Goal: Task Accomplishment & Management: Manage account settings

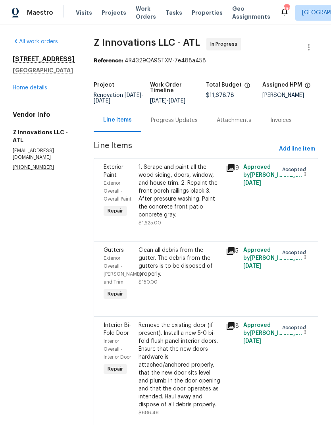
click at [43, 90] on link "Home details" at bounding box center [30, 88] width 35 height 6
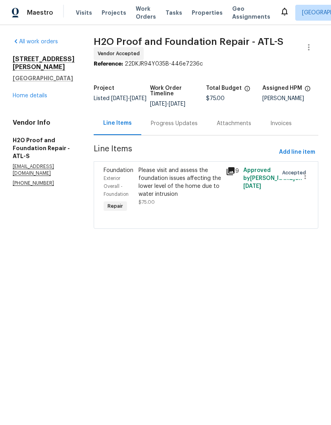
click at [162, 183] on div "Please visit and assess the foundation issues affecting the lower level of the …" at bounding box center [180, 182] width 83 height 32
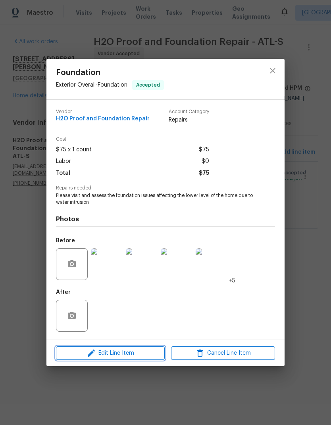
click at [142, 356] on span "Edit Line Item" at bounding box center [110, 353] width 104 height 10
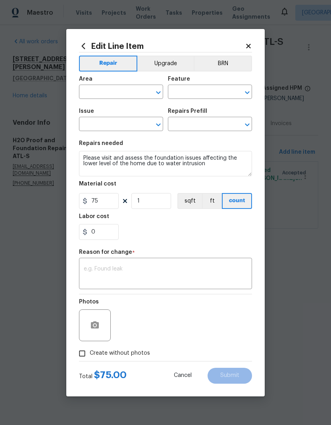
type input "Exterior Overall"
type input "Foundation"
type input "Repair Foundation Cracks $25.00"
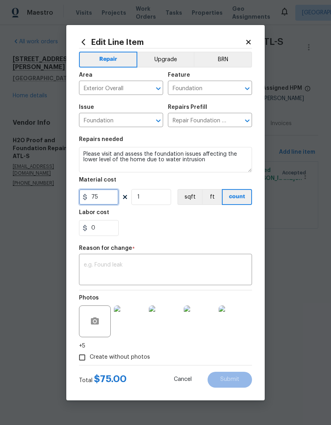
click at [110, 201] on input "75" at bounding box center [99, 197] width 40 height 16
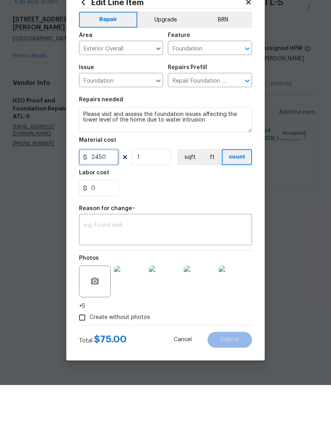
type input "2450"
click at [135, 262] on textarea at bounding box center [166, 270] width 164 height 17
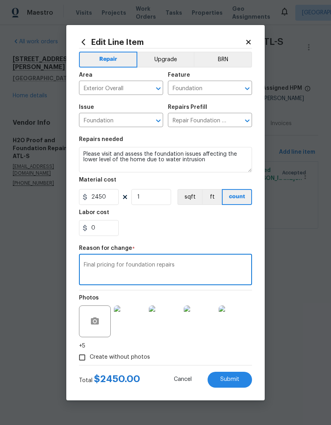
type textarea "Final pricing for foundation repairs"
click at [99, 325] on icon "button" at bounding box center [95, 321] width 10 height 10
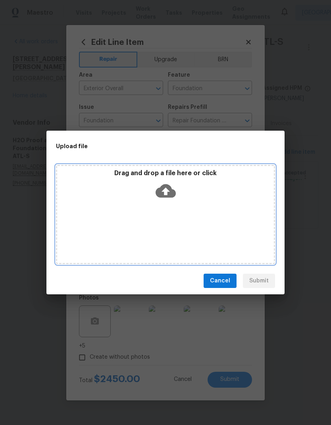
click at [171, 193] on icon at bounding box center [166, 190] width 20 height 13
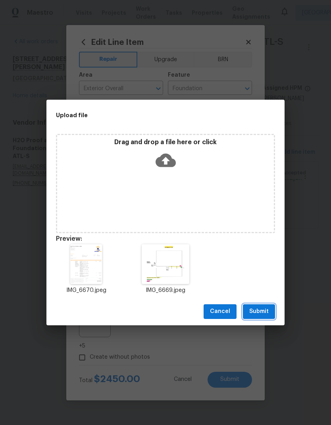
click at [265, 312] on span "Submit" at bounding box center [258, 311] width 19 height 10
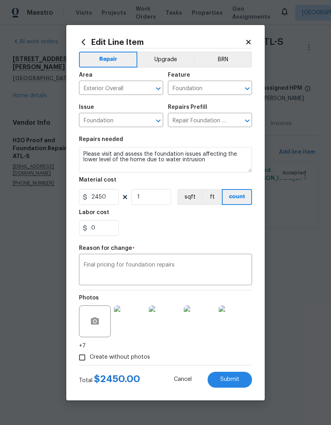
click at [133, 331] on img at bounding box center [130, 321] width 32 height 32
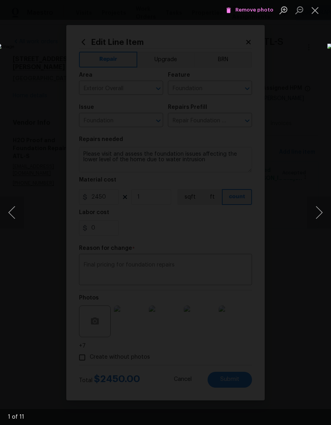
click at [321, 206] on button "Next image" at bounding box center [319, 212] width 24 height 32
click at [320, 215] on button "Next image" at bounding box center [319, 212] width 24 height 32
click at [319, 210] on button "Next image" at bounding box center [319, 212] width 24 height 32
click at [321, 212] on button "Next image" at bounding box center [319, 212] width 24 height 32
click at [322, 210] on button "Next image" at bounding box center [319, 212] width 24 height 32
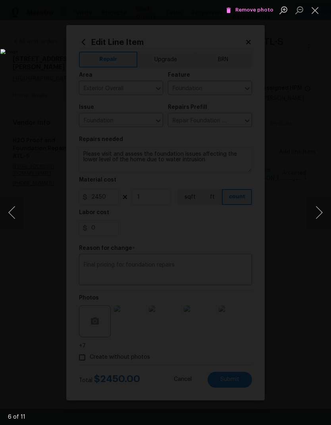
click at [17, 218] on button "Previous image" at bounding box center [12, 212] width 24 height 32
click at [320, 210] on button "Next image" at bounding box center [319, 212] width 24 height 32
click at [321, 216] on button "Next image" at bounding box center [319, 212] width 24 height 32
click at [314, 13] on button "Close lightbox" at bounding box center [315, 10] width 16 height 14
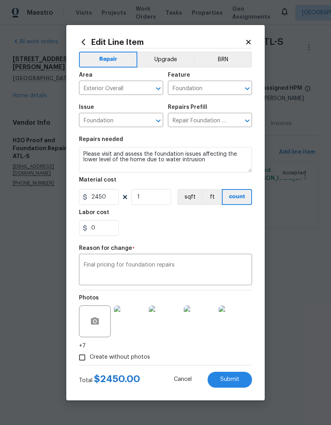
click at [130, 330] on img at bounding box center [130, 321] width 32 height 32
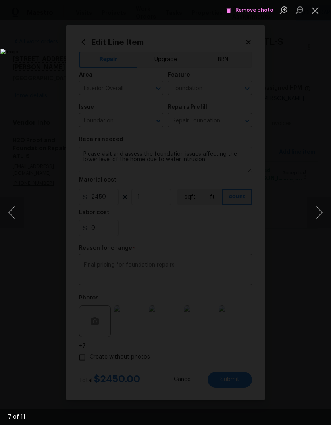
click at [320, 211] on button "Next image" at bounding box center [319, 212] width 24 height 32
click at [18, 217] on button "Previous image" at bounding box center [12, 212] width 24 height 32
click at [321, 212] on button "Next image" at bounding box center [319, 212] width 24 height 32
click at [318, 210] on button "Next image" at bounding box center [319, 212] width 24 height 32
click at [319, 211] on button "Next image" at bounding box center [319, 212] width 24 height 32
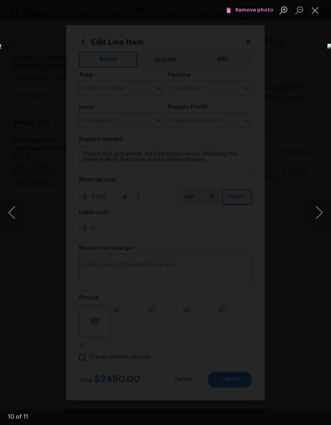
click at [320, 213] on button "Next image" at bounding box center [319, 212] width 24 height 32
click at [321, 212] on button "Next image" at bounding box center [319, 212] width 24 height 32
click at [319, 217] on button "Next image" at bounding box center [319, 212] width 24 height 32
click at [322, 214] on button "Next image" at bounding box center [319, 212] width 24 height 32
click at [318, 216] on button "Next image" at bounding box center [319, 212] width 24 height 32
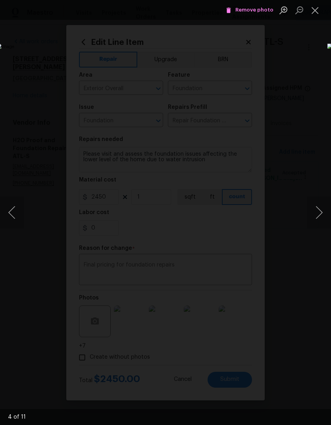
click at [321, 211] on button "Next image" at bounding box center [319, 212] width 24 height 32
click at [321, 208] on button "Next image" at bounding box center [319, 212] width 24 height 32
click at [320, 214] on button "Next image" at bounding box center [319, 212] width 24 height 32
click at [320, 213] on button "Next image" at bounding box center [319, 212] width 24 height 32
click at [320, 219] on button "Next image" at bounding box center [319, 212] width 24 height 32
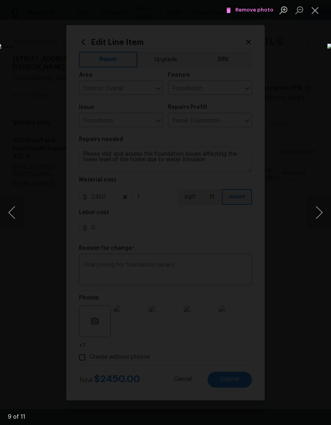
click at [317, 214] on button "Next image" at bounding box center [319, 212] width 24 height 32
click at [318, 12] on button "Close lightbox" at bounding box center [315, 10] width 16 height 14
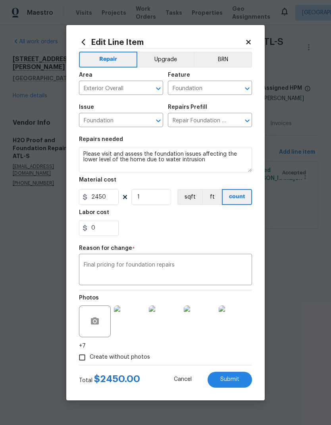
click at [238, 380] on span "Submit" at bounding box center [229, 379] width 19 height 6
type input "75"
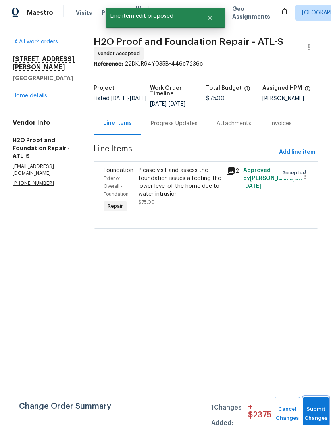
click at [315, 412] on button "Submit Changes" at bounding box center [315, 414] width 25 height 34
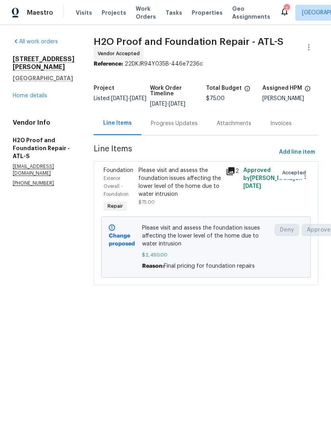
click at [43, 96] on link "Home details" at bounding box center [30, 96] width 35 height 6
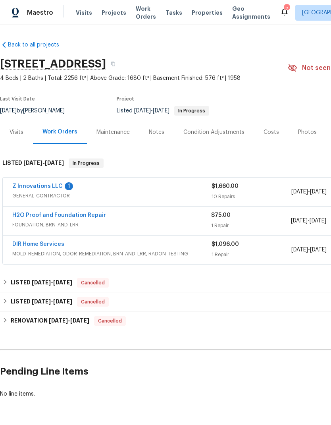
click at [46, 187] on link "Z Innovations LLC" at bounding box center [37, 186] width 50 height 6
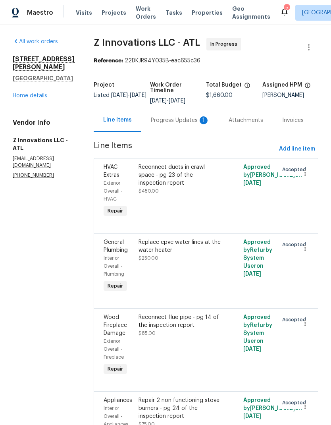
click at [185, 121] on div "Progress Updates 1" at bounding box center [180, 120] width 59 height 8
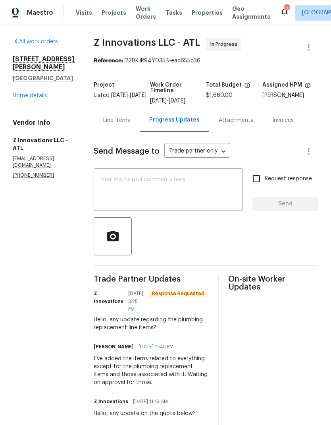
click at [163, 181] on textarea at bounding box center [168, 191] width 140 height 28
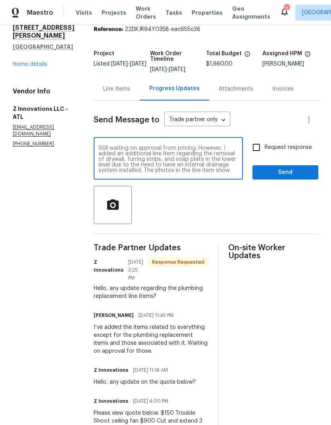
click at [178, 157] on textarea "Still waiting on approval from pricing. However, I added an additional line ite…" at bounding box center [168, 159] width 140 height 28
click at [150, 161] on textarea "Still waiting on approval from pricing. However, I added an additional line ite…" at bounding box center [168, 159] width 140 height 28
click at [177, 157] on textarea "Still waiting on approval from pricing. However, I added an additional line ite…" at bounding box center [168, 159] width 140 height 28
click at [177, 164] on textarea "Still waiting on approval from pricing. However, I added an additional line ite…" at bounding box center [168, 159] width 140 height 28
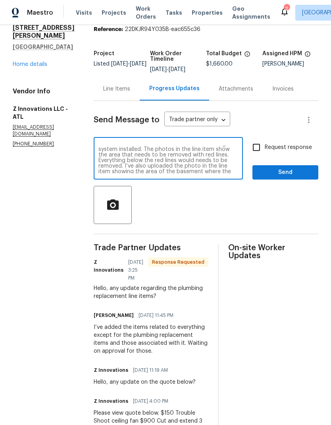
click at [221, 171] on textarea "Still waiting on approval from pricing. However, I added an additional line ite…" at bounding box center [168, 159] width 140 height 28
click at [160, 159] on textarea "Still waiting on approval from pricing. However, I added an additional line ite…" at bounding box center [168, 159] width 140 height 28
click at [199, 167] on textarea "Still waiting on approval from pricing. However, I added an additional line ite…" at bounding box center [168, 159] width 140 height 28
click at [159, 159] on textarea "Still waiting on approval from pricing. However, I added an additional line ite…" at bounding box center [168, 159] width 140 height 28
type textarea "Still waiting on approval from pricing. However, I added an additional line ite…"
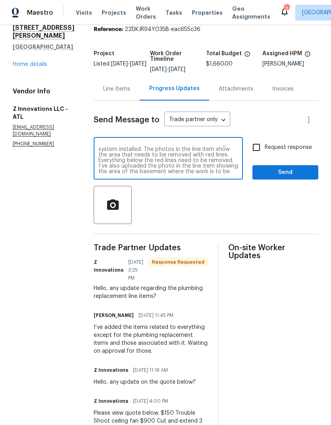
click at [259, 146] on input "Request response" at bounding box center [256, 147] width 17 height 17
checkbox input "true"
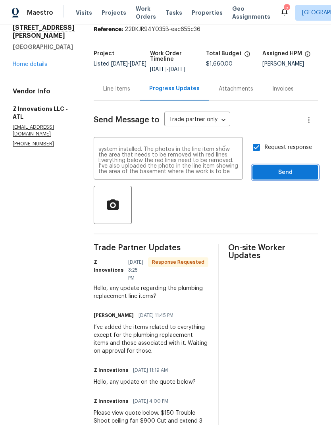
click at [298, 173] on span "Send" at bounding box center [285, 172] width 53 height 10
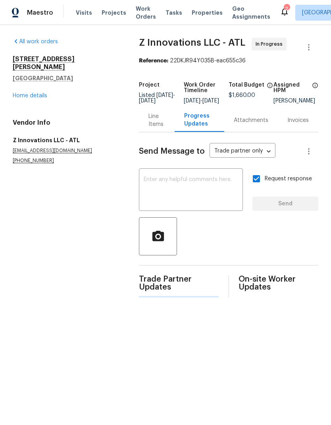
scroll to position [0, 0]
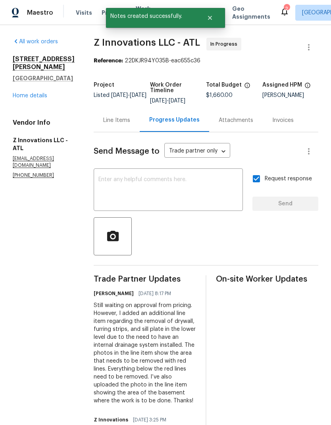
click at [125, 121] on div "Line Items" at bounding box center [116, 120] width 27 height 8
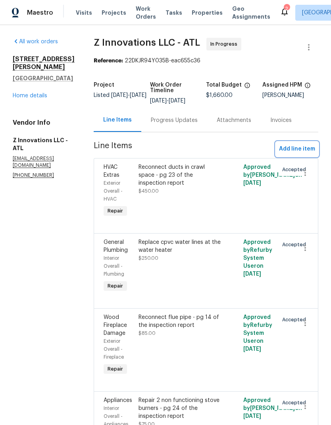
click at [304, 147] on span "Add line item" at bounding box center [297, 149] width 36 height 10
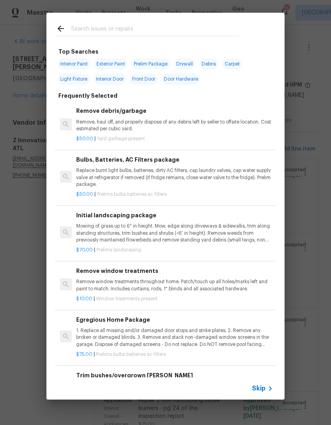
click at [187, 65] on span "Drywall" at bounding box center [184, 63] width 21 height 11
type input "Drywall"
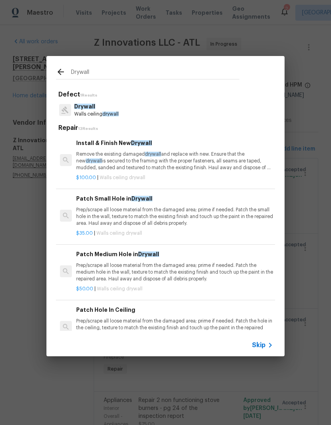
click at [183, 169] on p "Remove the existing damaged drywall and replace with new. Ensure that the new d…" at bounding box center [174, 161] width 197 height 20
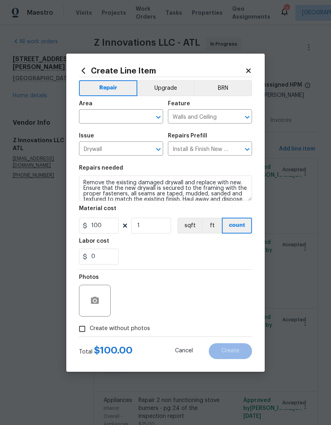
click at [128, 115] on input "text" at bounding box center [110, 117] width 62 height 12
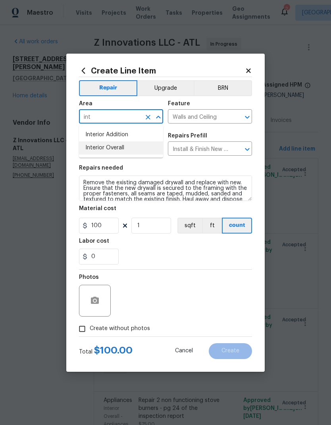
click at [121, 149] on li "Interior Overall" at bounding box center [121, 147] width 84 height 13
type input "Interior Overall"
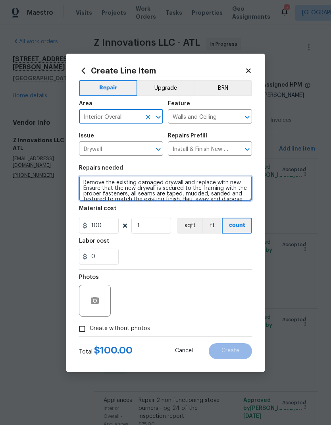
click at [86, 180] on textarea "Remove the existing damaged drywall and replace with new. Ensure that the new d…" at bounding box center [165, 187] width 173 height 25
click at [88, 180] on textarea "Remove the existing damaged drywall and replace with new. Ensure that the new d…" at bounding box center [165, 187] width 173 height 25
click at [103, 181] on textarea "Remove the existing damaged drywall and replace with new. Ensure that the new d…" at bounding box center [165, 187] width 173 height 25
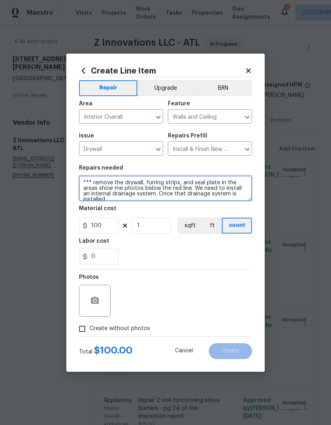
scroll to position [2, 0]
click at [199, 195] on textarea "*** remove the drywall, furring strips, and seal plate in the areas show me pho…" at bounding box center [165, 187] width 173 height 25
click at [224, 196] on textarea "*** remove the drywall, furring strips, and seal plate in the areas show me pho…" at bounding box center [165, 187] width 173 height 25
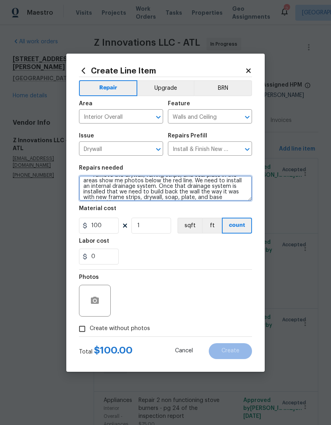
scroll to position [13, 0]
click at [205, 196] on textarea "*** remove the drywall, furring strips, and seal plate in the areas show me pho…" at bounding box center [165, 187] width 173 height 25
click at [235, 191] on textarea "*** remove the drywall, furring strips, and seal plate in the areas show me pho…" at bounding box center [165, 187] width 173 height 25
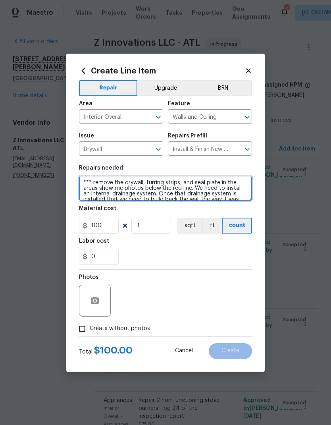
scroll to position [0, 0]
click at [203, 181] on textarea "*** remove the drywall, furring strips, and seal plate in the areas show me pho…" at bounding box center [165, 187] width 173 height 25
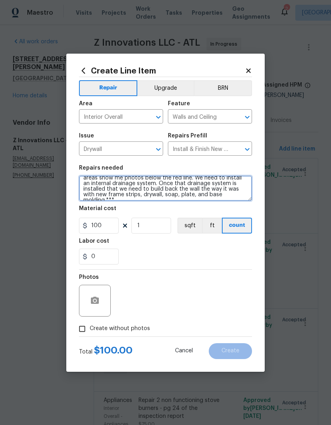
scroll to position [12, 0]
click at [105, 191] on textarea "*** remove the drywall, furring strips, and sill plate in the areas show me pho…" at bounding box center [165, 187] width 173 height 25
type textarea "*** remove the drywall, furring strips, and sill plate in the areas show me pho…"
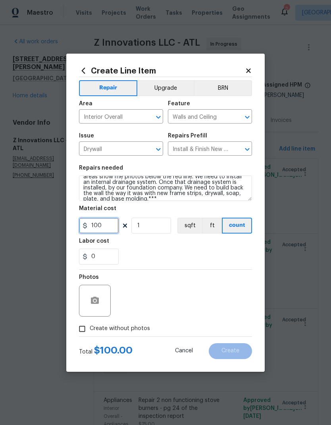
click at [114, 226] on input "100" at bounding box center [99, 226] width 40 height 16
type input "450"
click at [102, 305] on button "button" at bounding box center [94, 300] width 19 height 19
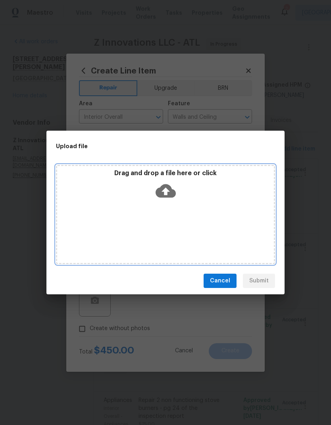
click at [171, 191] on icon at bounding box center [166, 190] width 20 height 13
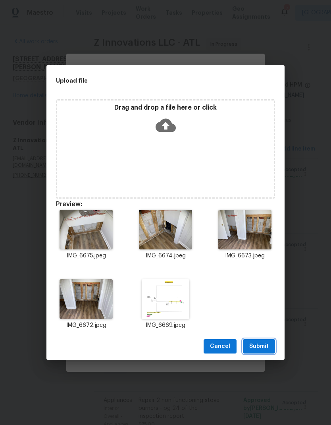
click at [269, 347] on button "Submit" at bounding box center [259, 346] width 32 height 15
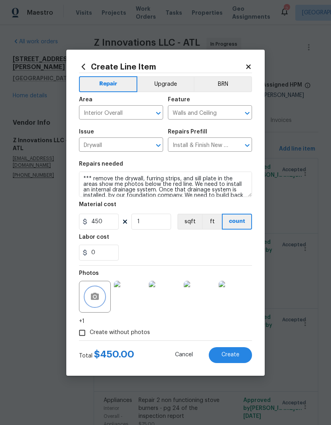
scroll to position [0, 0]
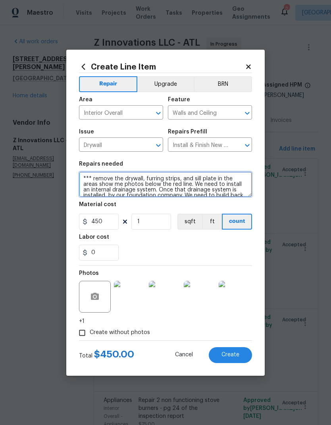
click at [102, 184] on textarea "*** remove the drywall, furring strips, and sill plate in the areas show me pho…" at bounding box center [165, 183] width 173 height 25
click at [94, 182] on textarea "*** remove the drywall, furring strips, and sill plate in the areas show me pho…" at bounding box center [165, 183] width 173 height 25
click at [158, 186] on textarea "*** remove the drywall, furring strips, and sill plate in the areas show me pho…" at bounding box center [165, 183] width 173 height 25
click at [101, 185] on textarea "*** remove the drywall, furring strips, and sill plate in the areas show me pho…" at bounding box center [165, 183] width 173 height 25
type textarea "*** remove the drywall, furring strips, and sill plate in the areas shown in th…"
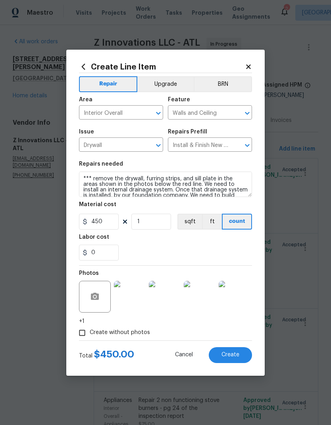
click at [239, 354] on span "Create" at bounding box center [230, 355] width 18 height 6
type input "0"
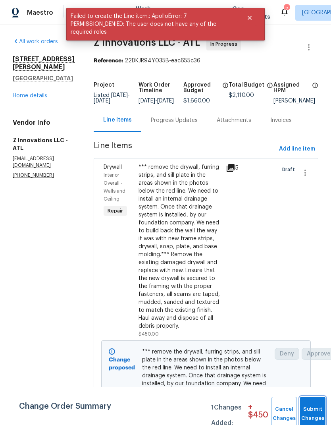
click at [310, 408] on button "Submit Changes" at bounding box center [312, 414] width 25 height 34
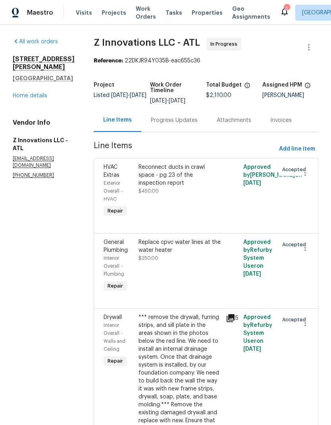
click at [44, 95] on link "Home details" at bounding box center [30, 96] width 35 height 6
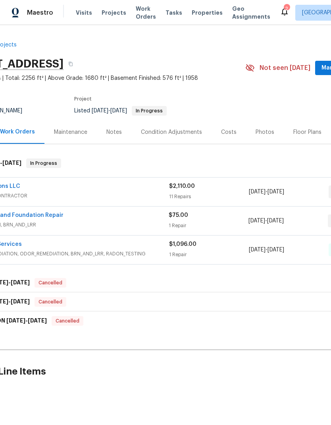
scroll to position [0, 43]
click at [283, 221] on span "[DATE]" at bounding box center [274, 221] width 17 height 6
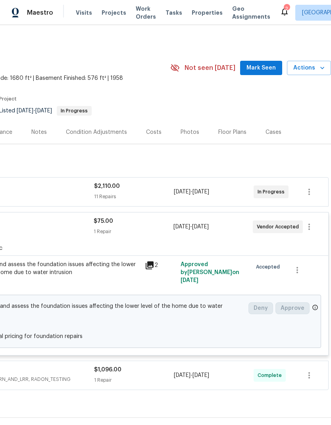
scroll to position [0, 117]
click at [312, 225] on icon "button" at bounding box center [309, 227] width 10 height 10
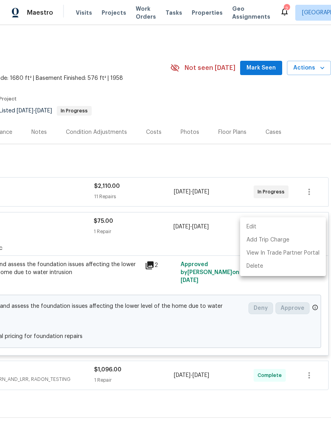
click at [258, 225] on li "Edit" at bounding box center [283, 226] width 86 height 13
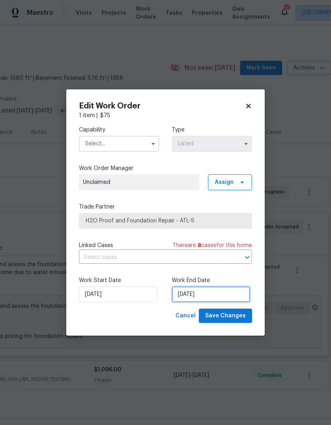
click at [239, 294] on input "[DATE]" at bounding box center [211, 294] width 78 height 16
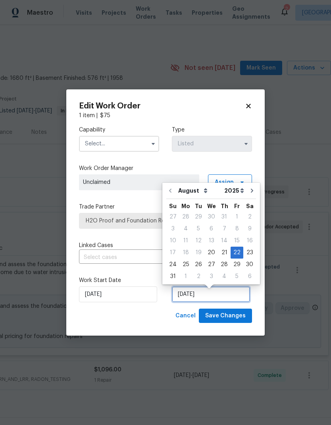
scroll to position [3, 0]
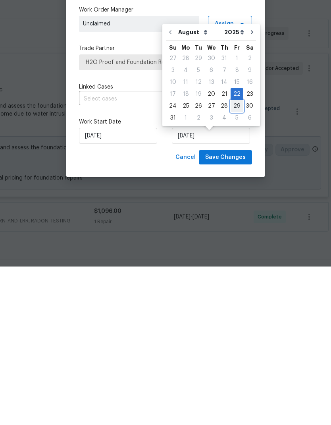
click at [234, 259] on div "29" at bounding box center [237, 264] width 13 height 11
type input "8/29/2025"
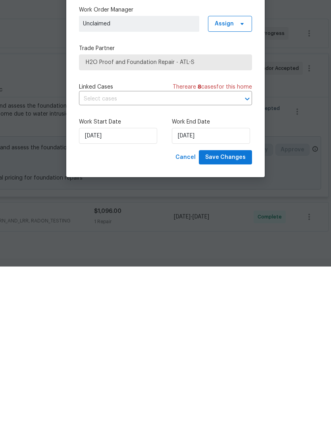
scroll to position [32, 0]
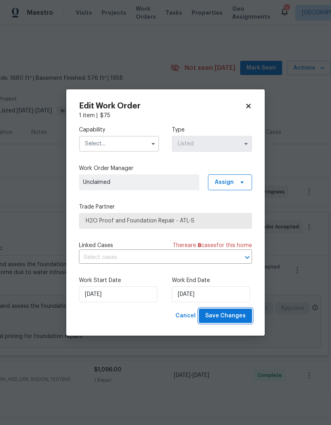
click at [243, 318] on span "Save Changes" at bounding box center [225, 316] width 40 height 10
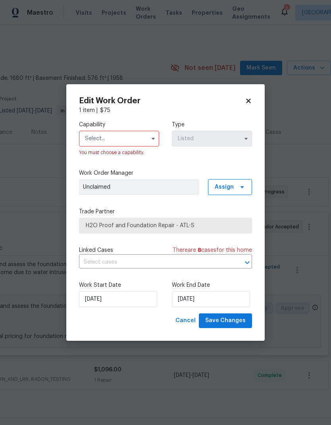
click at [138, 137] on input "text" at bounding box center [119, 139] width 80 height 16
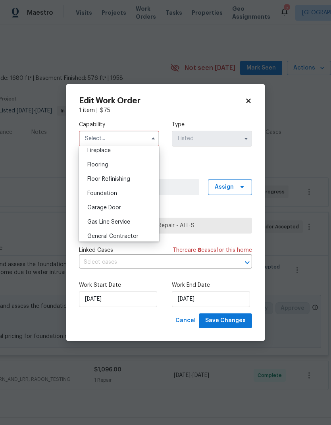
scroll to position [298, 0]
click at [131, 195] on div "Foundation" at bounding box center [119, 194] width 76 height 14
type input "Foundation"
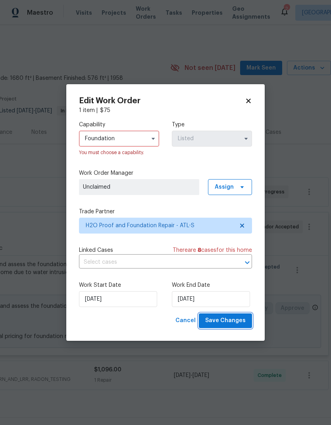
click at [243, 321] on span "Save Changes" at bounding box center [225, 321] width 40 height 10
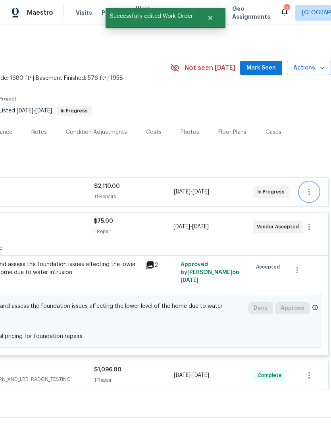
click at [310, 187] on icon "button" at bounding box center [309, 192] width 10 height 10
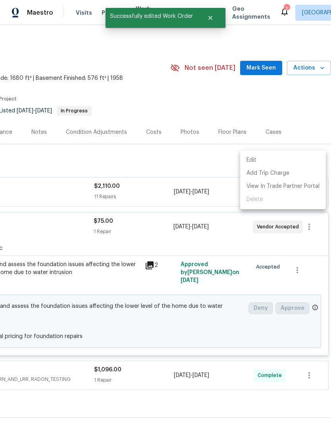
click at [275, 160] on li "Edit" at bounding box center [283, 160] width 86 height 13
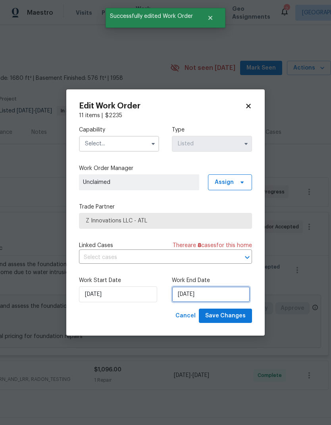
click at [219, 296] on input "[DATE]" at bounding box center [211, 294] width 78 height 16
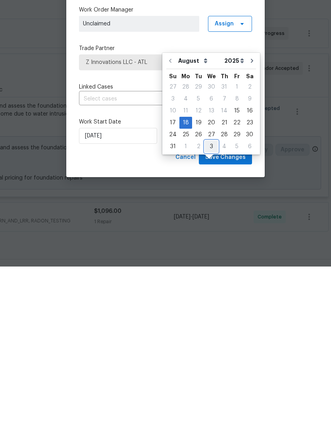
click at [212, 299] on div "3" at bounding box center [211, 304] width 13 height 11
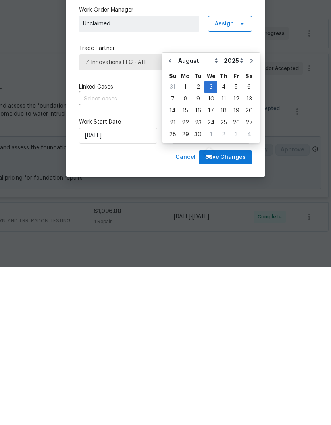
type input "[DATE]"
select select "8"
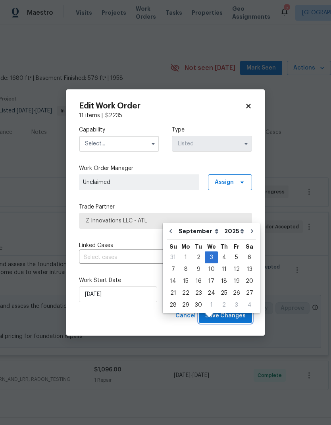
click at [244, 316] on span "Save Changes" at bounding box center [225, 316] width 40 height 10
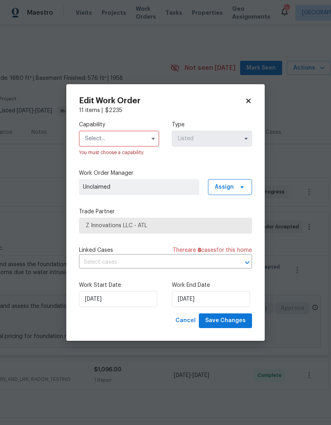
click at [135, 138] on input "text" at bounding box center [119, 139] width 80 height 16
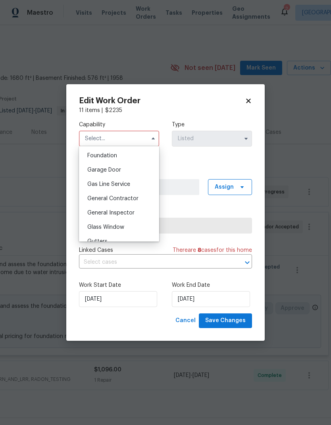
scroll to position [344, 0]
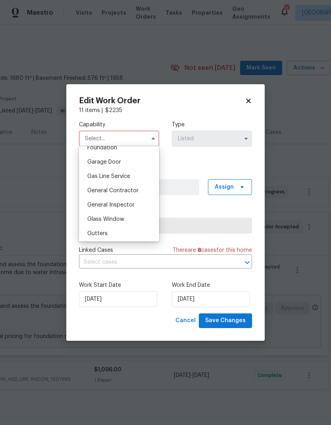
click at [137, 189] on span "General Contractor" at bounding box center [112, 191] width 51 height 6
type input "General Contractor"
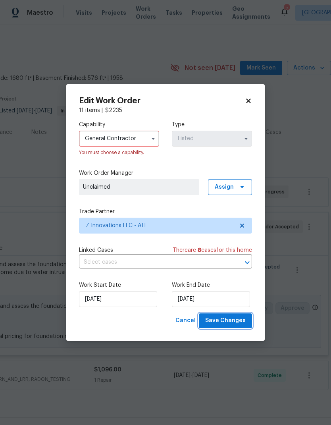
click at [246, 324] on button "Save Changes" at bounding box center [225, 320] width 53 height 15
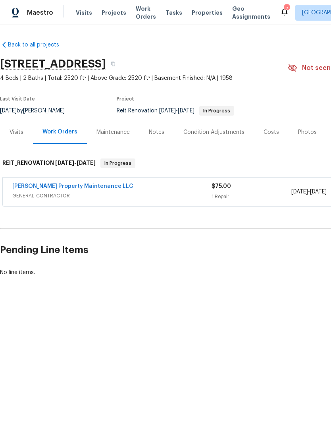
click at [89, 187] on link "[PERSON_NAME] Property Maintenance LLC" at bounding box center [72, 186] width 121 height 6
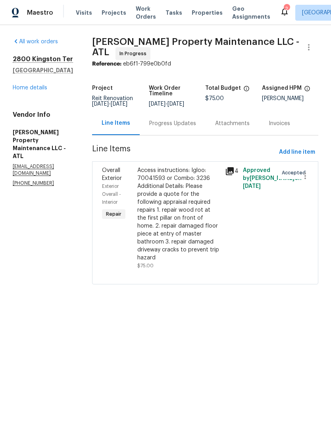
click at [194, 123] on div "Progress Updates" at bounding box center [172, 123] width 47 height 8
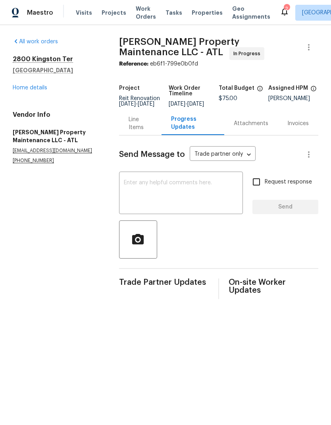
click at [185, 190] on textarea at bounding box center [181, 194] width 114 height 28
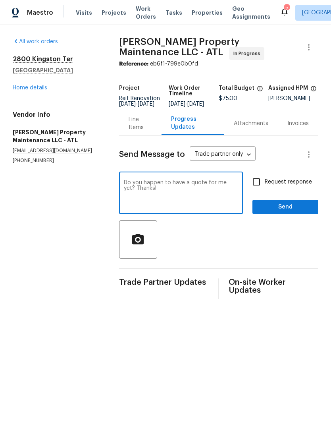
type textarea "Do you happen to have a quote for me yet? Thanks!"
click at [259, 183] on input "Request response" at bounding box center [256, 181] width 17 height 17
checkbox input "true"
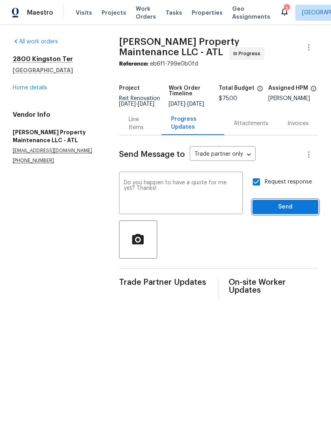
click at [291, 212] on span "Send" at bounding box center [285, 207] width 53 height 10
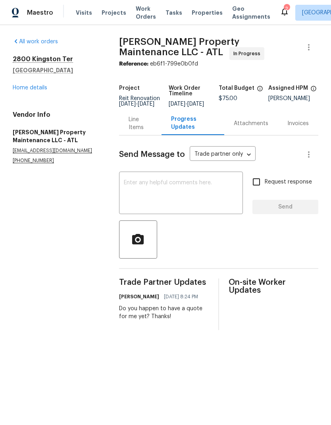
click at [46, 87] on link "Home details" at bounding box center [30, 88] width 35 height 6
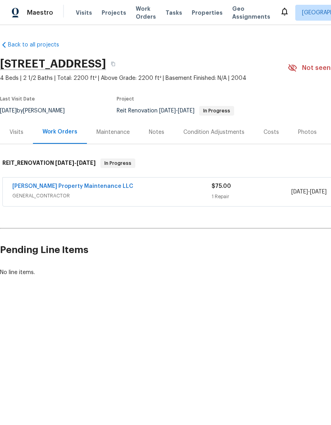
click at [85, 188] on link "[PERSON_NAME] Property Maintenance LLC" at bounding box center [72, 186] width 121 height 6
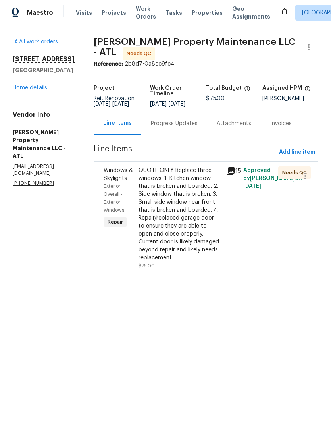
click at [194, 127] on div "Progress Updates" at bounding box center [174, 123] width 47 height 8
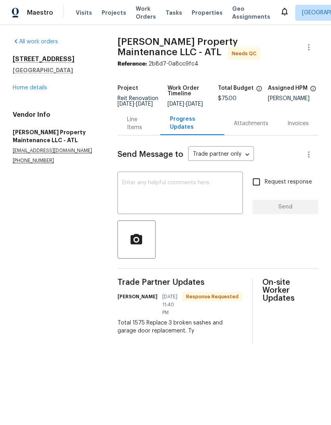
click at [198, 188] on textarea at bounding box center [180, 194] width 116 height 28
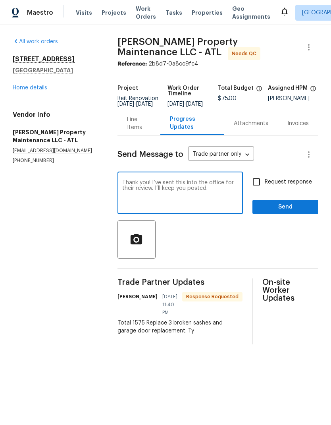
type textarea "Thank you! I’ve sent this into the office for their review. I’ll keep you poste…"
click at [289, 212] on span "Send" at bounding box center [285, 207] width 53 height 10
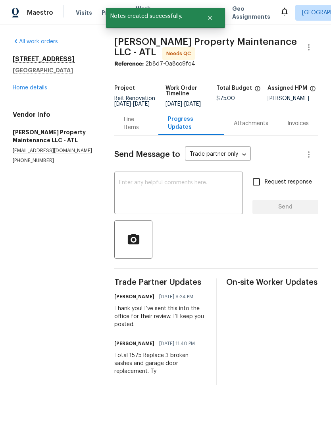
click at [46, 88] on link "Home details" at bounding box center [30, 88] width 35 height 6
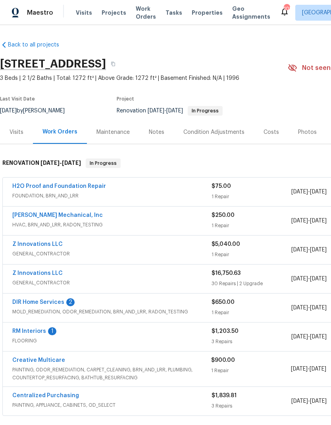
click at [54, 275] on link "Z Innovations LLC" at bounding box center [37, 273] width 50 height 6
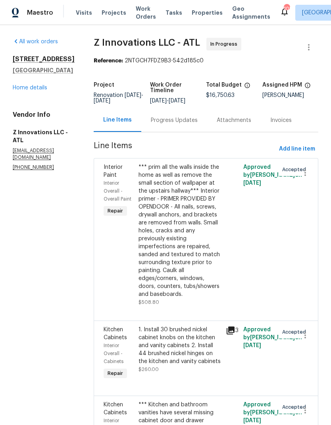
click at [184, 121] on div "Progress Updates" at bounding box center [174, 120] width 47 height 8
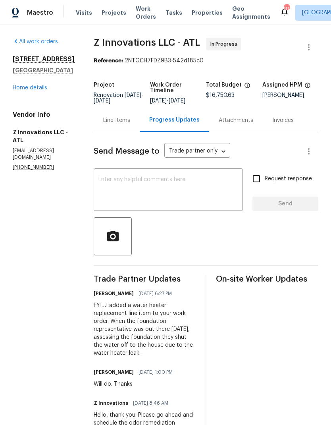
click at [174, 181] on textarea at bounding box center [168, 191] width 140 height 28
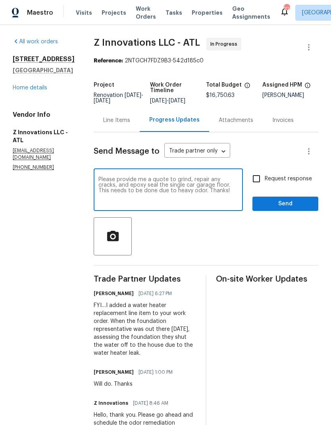
type textarea "Please provide me a quote to grind, repair any cracks, and epoxy seal the singl…"
click at [259, 179] on input "Request response" at bounding box center [256, 178] width 17 height 17
checkbox input "true"
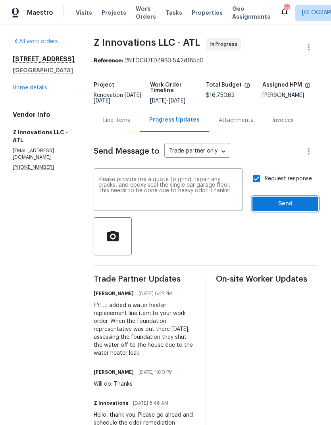
click at [290, 206] on span "Send" at bounding box center [285, 204] width 53 height 10
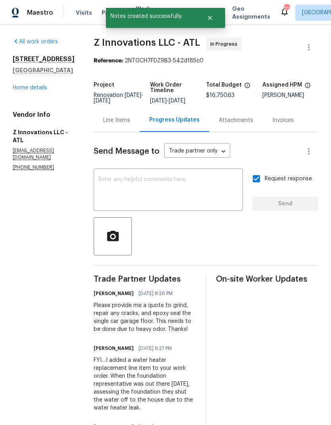
click at [117, 121] on div "Line Items" at bounding box center [116, 120] width 27 height 8
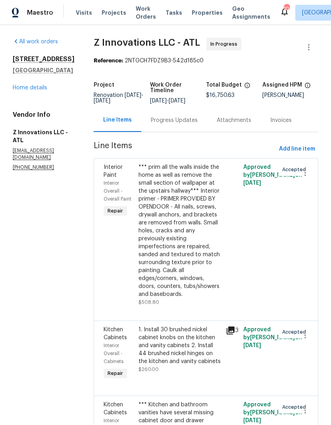
click at [38, 90] on link "Home details" at bounding box center [30, 88] width 35 height 6
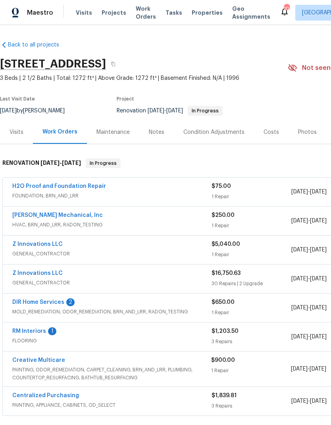
click at [57, 304] on link "DIR Home Services" at bounding box center [38, 302] width 52 height 6
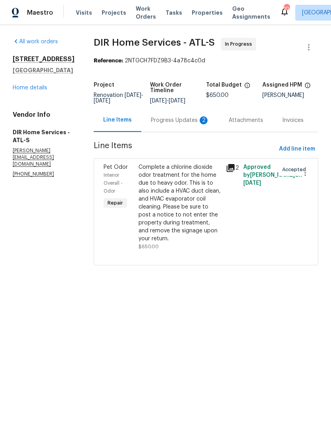
click at [188, 123] on div "Progress Updates 2" at bounding box center [180, 120] width 59 height 8
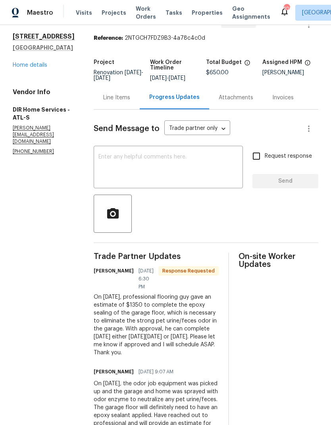
scroll to position [35, 0]
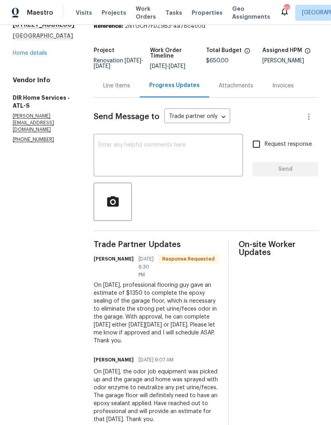
click at [126, 90] on div "Line Items" at bounding box center [116, 86] width 27 height 8
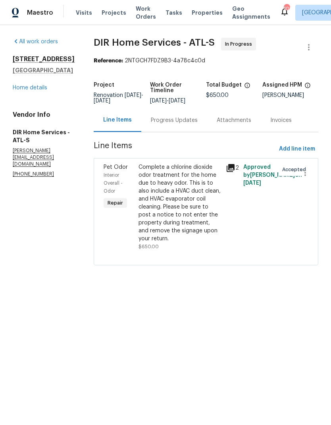
click at [39, 89] on link "Home details" at bounding box center [30, 88] width 35 height 6
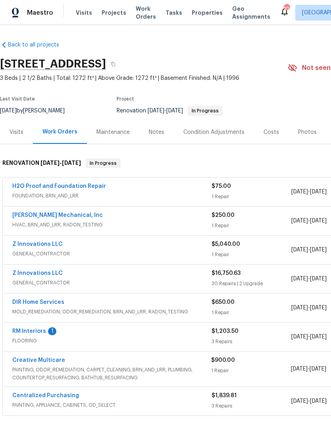
click at [35, 333] on link "RM Interiors" at bounding box center [29, 331] width 34 height 6
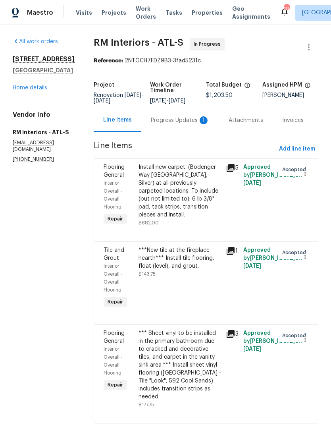
click at [179, 119] on div "Progress Updates 1" at bounding box center [180, 120] width 59 height 8
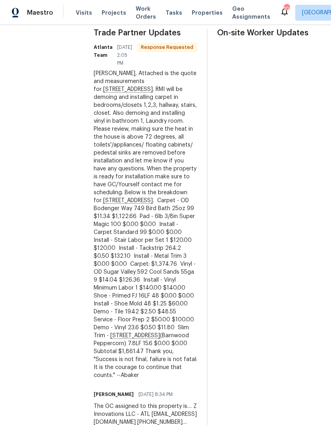
scroll to position [262, 0]
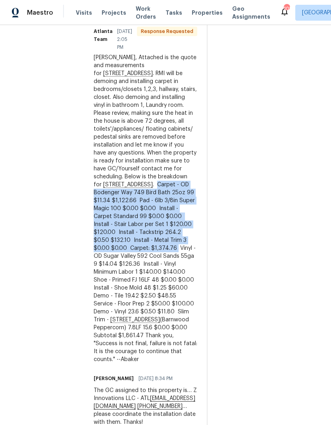
copy div "Carpet - OD Bodenger Way 749 Bird Bath 25oz 99 $11.34 $1,122.66 Pad - 6lb 3/8in…"
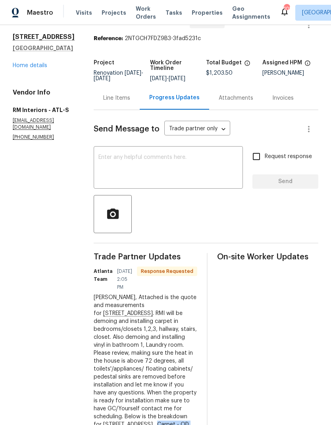
scroll to position [18, 0]
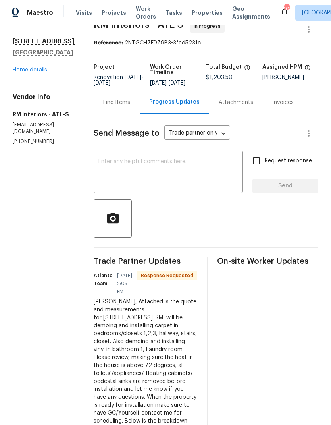
click at [114, 102] on div "Line Items" at bounding box center [116, 102] width 27 height 8
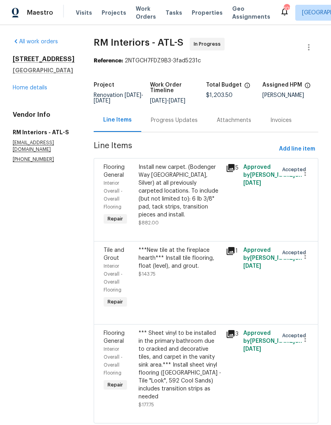
scroll to position [24, 0]
click at [307, 144] on span "Add line item" at bounding box center [297, 149] width 36 height 10
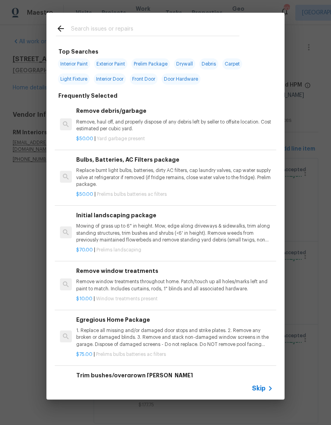
click at [139, 31] on input "text" at bounding box center [155, 30] width 168 height 12
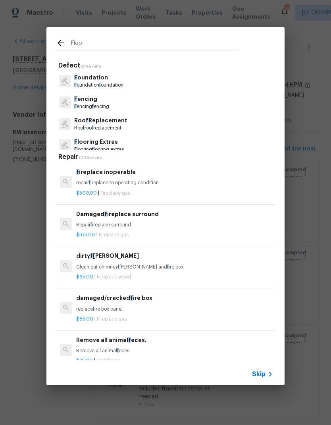
type input "Floor"
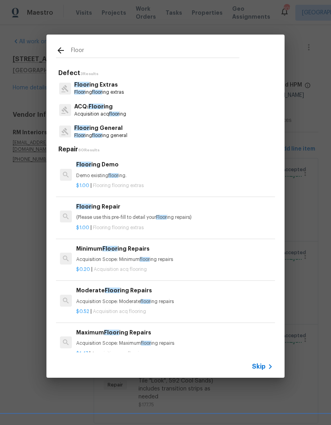
click at [112, 90] on p "Floor ing floor ing extras" at bounding box center [99, 92] width 50 height 7
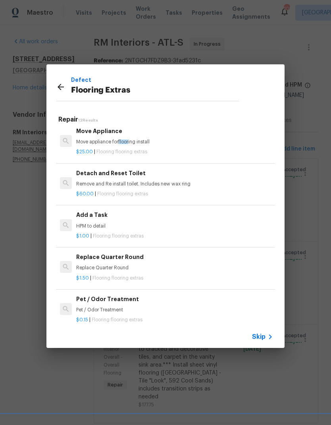
scroll to position [212, 0]
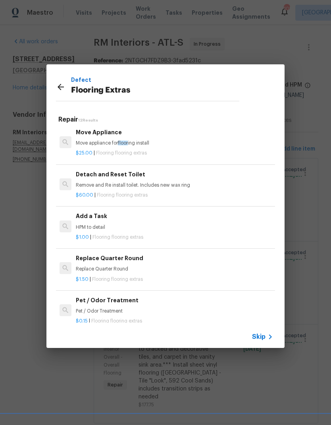
click at [97, 218] on div "Add a Task HPM to detail" at bounding box center [174, 221] width 197 height 19
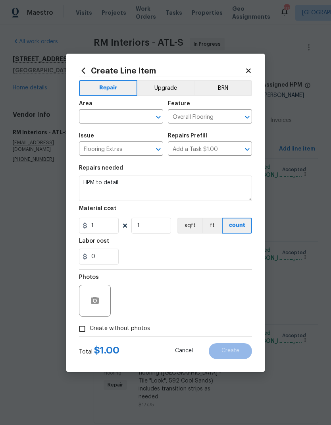
click at [131, 114] on input "text" at bounding box center [110, 117] width 62 height 12
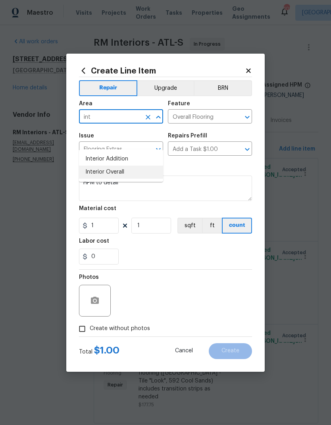
click at [125, 166] on li "Interior Overall" at bounding box center [121, 172] width 84 height 13
type input "Interior Overall"
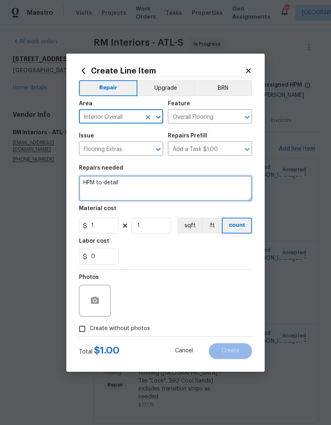
click at [90, 181] on textarea "HPM to detail" at bounding box center [165, 187] width 173 height 25
click at [94, 179] on textarea "HPM to detail" at bounding box center [165, 187] width 173 height 25
click at [93, 179] on textarea "HPM to detail" at bounding box center [165, 187] width 173 height 25
paste textarea "Carpet - OD Bodenger Way 749 Bird Bath 25oz 99 $11.34 $1,122.66 Pad - 6lb 3/8in…"
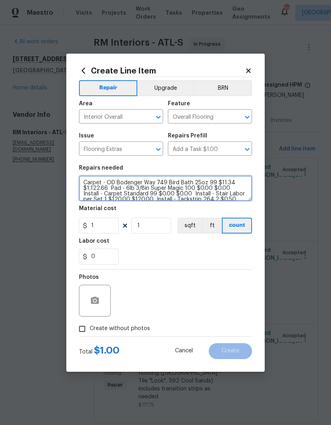
scroll to position [11, 0]
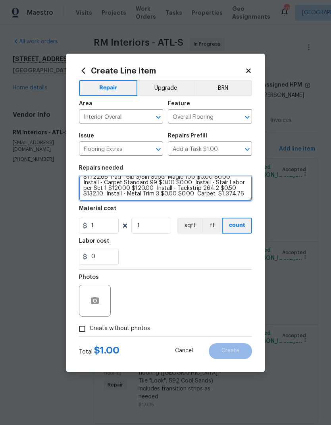
type textarea "Carpet - OD Bodenger Way 749 Bird Bath 25oz 99 $11.34 $1,122.66 Pad - 6lb 3/8in…"
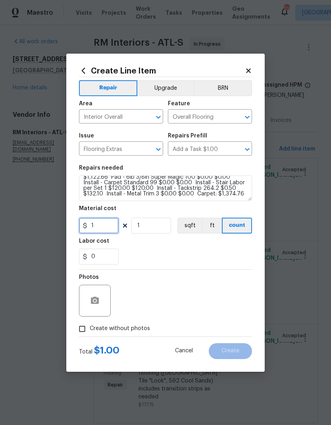
click at [113, 228] on input "1" at bounding box center [99, 226] width 40 height 16
type input "492.76"
click at [99, 303] on icon "button" at bounding box center [95, 301] width 10 height 10
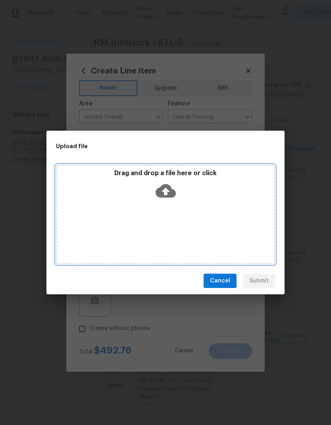
click at [173, 187] on icon at bounding box center [166, 191] width 20 height 20
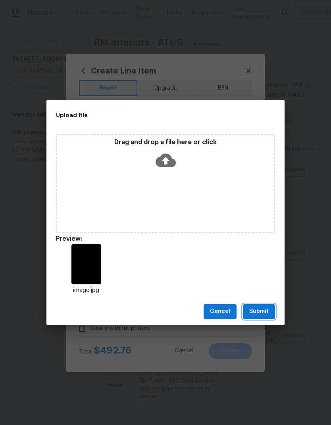
click at [263, 317] on button "Submit" at bounding box center [259, 311] width 32 height 15
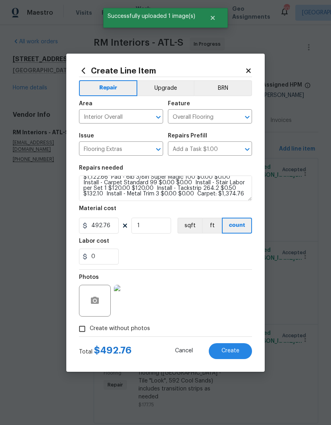
click at [243, 351] on button "Create" at bounding box center [230, 351] width 43 height 16
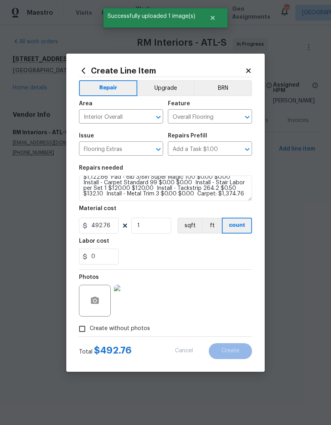
scroll to position [0, 0]
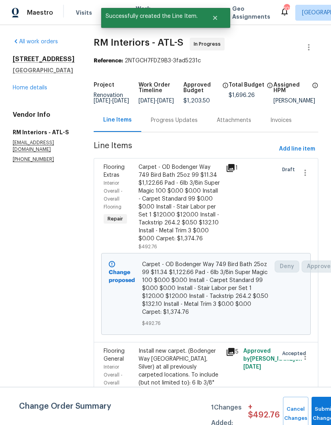
click at [177, 124] on div "Progress Updates" at bounding box center [174, 120] width 47 height 8
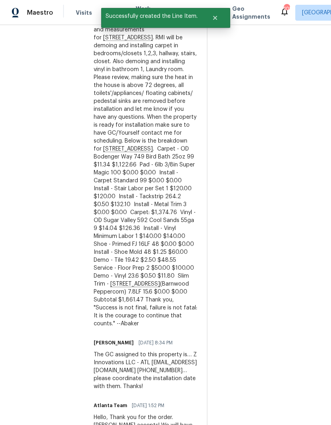
scroll to position [291, 0]
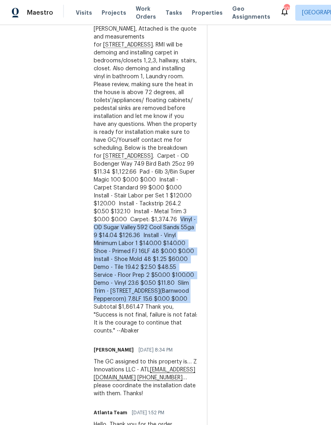
copy div "Vinyl - OD Sugar Valley 592 Cool Sands 55ga 9 $14.04 $126.36 Install - Vinyl Mi…"
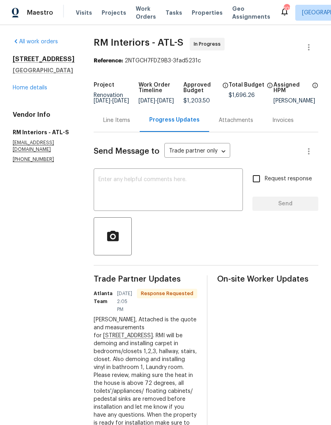
scroll to position [0, 0]
click at [115, 124] on div "Line Items" at bounding box center [116, 120] width 27 height 8
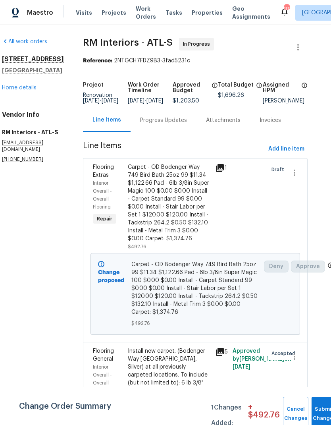
scroll to position [0, 11]
click at [296, 144] on span "Add line item" at bounding box center [286, 149] width 36 height 10
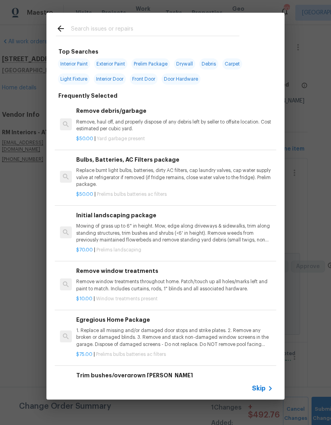
click at [140, 27] on input "text" at bounding box center [155, 30] width 168 height 12
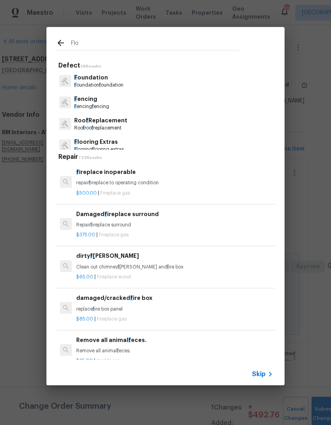
type input "Floo"
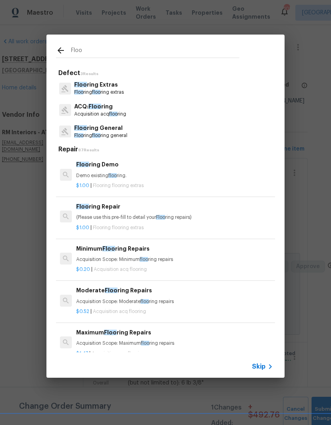
click at [110, 89] on p "Floo ring Extras" at bounding box center [99, 85] width 50 height 8
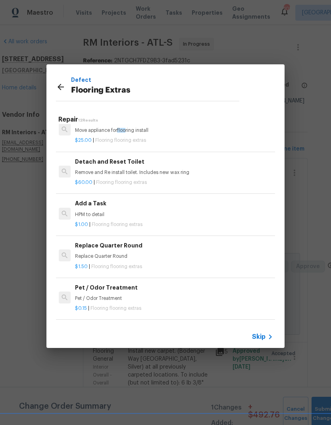
scroll to position [225, 1]
click at [100, 208] on div "Add a Task HPM to detail" at bounding box center [173, 208] width 197 height 19
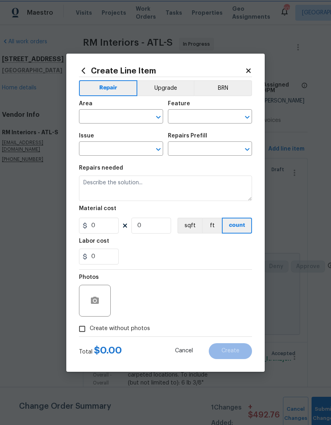
type input "Overall Flooring"
type input "Flooring Extras"
type input "Add a Task $1.00"
type textarea "HPM to detail"
type input "1"
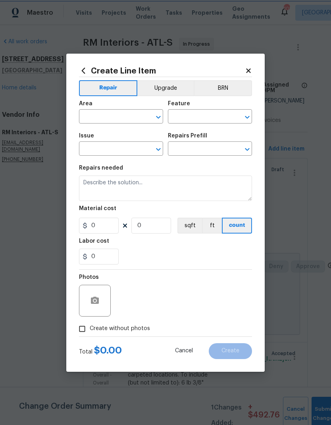
type input "1"
click at [250, 68] on icon at bounding box center [248, 70] width 4 height 4
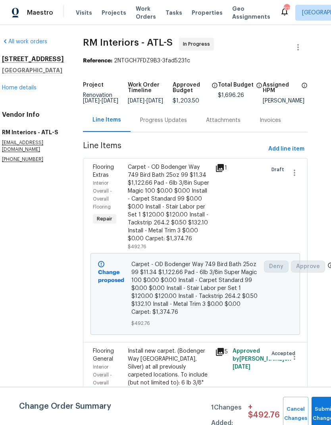
scroll to position [0, 11]
click at [296, 144] on span "Add line item" at bounding box center [286, 149] width 36 height 10
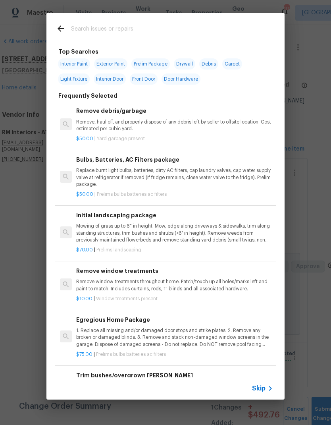
click at [139, 25] on input "text" at bounding box center [155, 30] width 168 height 12
type input "Flo"
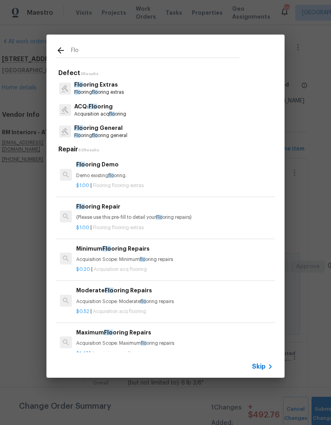
click at [114, 84] on p "Flo oring Extras" at bounding box center [99, 85] width 50 height 8
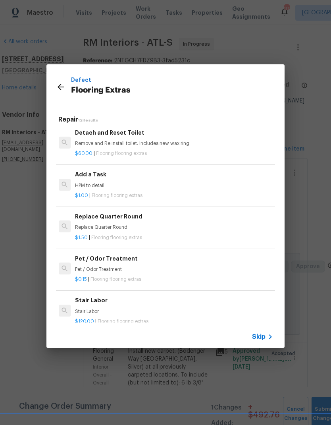
scroll to position [259, 1]
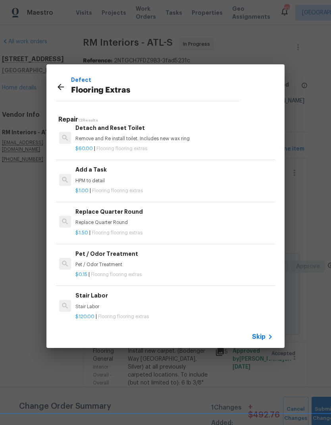
click at [98, 174] on div "Add a Task HPM to detail" at bounding box center [173, 174] width 197 height 19
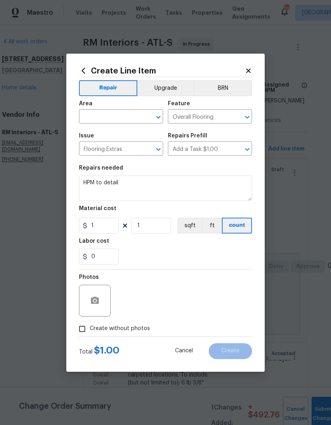
click at [129, 114] on input "text" at bounding box center [110, 117] width 62 height 12
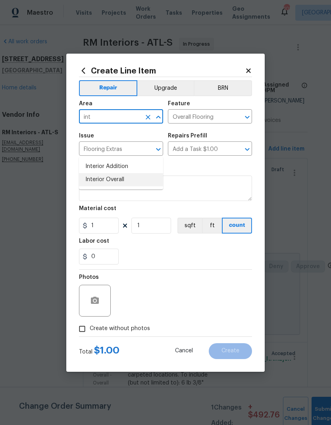
click at [125, 173] on li "Interior Overall" at bounding box center [121, 179] width 84 height 13
type input "Interior Overall"
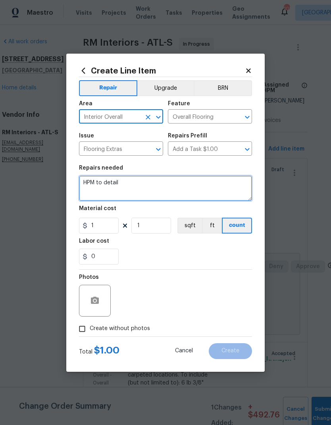
click at [92, 181] on textarea "HPM to detail" at bounding box center [165, 187] width 173 height 25
click at [90, 185] on textarea "HPM to detail" at bounding box center [165, 187] width 173 height 25
paste textarea "Vinyl - OD Sugar Valley 592 Cool Sands 55ga 9 $14.04 $126.36 Install - Vinyl Mi…"
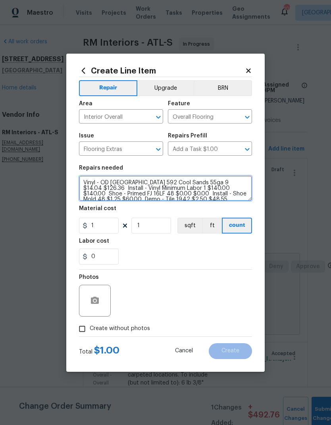
scroll to position [17, 0]
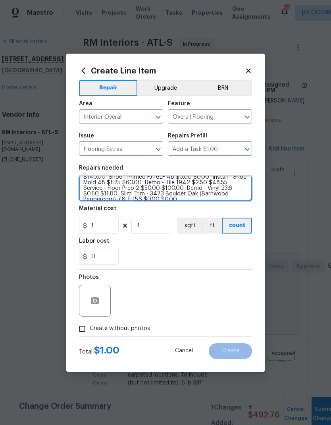
type textarea "Vinyl - OD Sugar Valley 592 Cool Sands 55ga 9 $14.04 $126.36 Install - Vinyl Mi…"
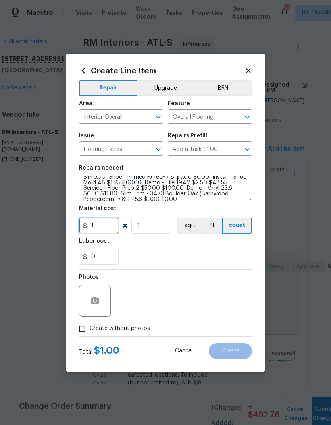
click at [112, 228] on input "1" at bounding box center [99, 226] width 40 height 16
type input "308.96"
click at [95, 306] on button "button" at bounding box center [94, 300] width 19 height 19
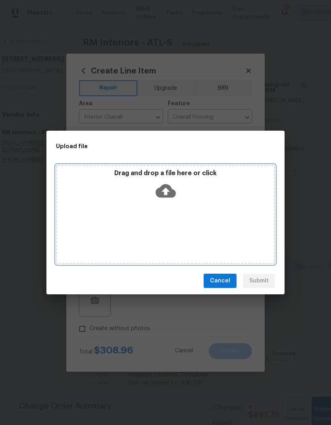
click at [160, 190] on icon at bounding box center [166, 190] width 20 height 13
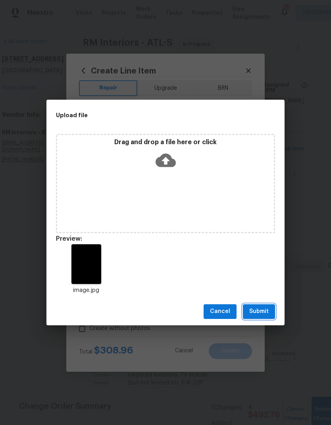
click at [262, 313] on span "Submit" at bounding box center [258, 311] width 19 height 10
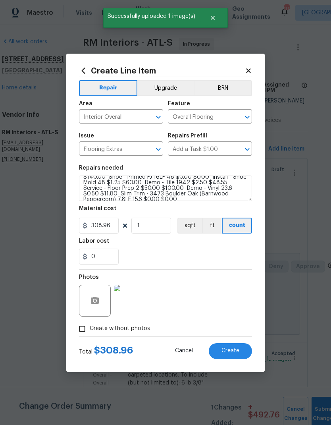
click at [247, 352] on button "Create" at bounding box center [230, 351] width 43 height 16
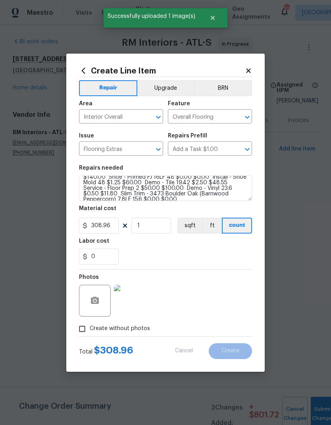
scroll to position [0, 0]
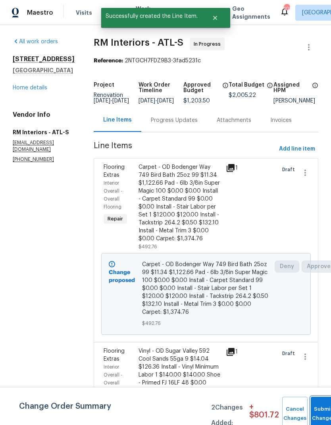
click at [317, 411] on button "Submit Changes" at bounding box center [323, 414] width 25 height 34
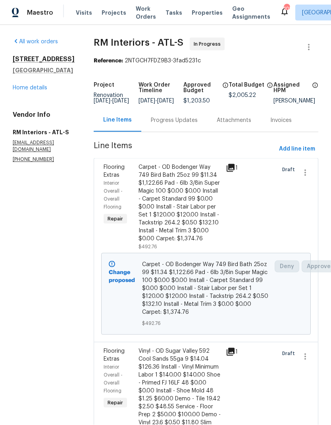
click at [183, 116] on div "Progress Updates" at bounding box center [174, 120] width 47 height 8
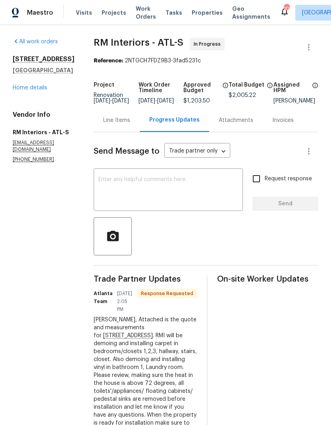
click at [147, 185] on textarea at bounding box center [168, 191] width 140 height 28
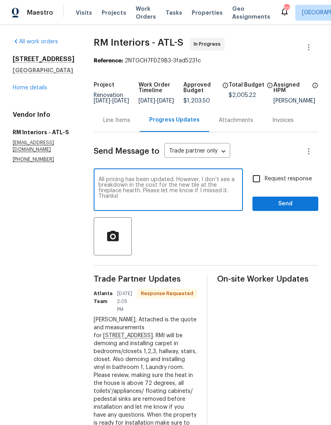
type textarea "All pricing has been updated. However, I don’t see a breakdown in the cost for …"
click at [259, 182] on input "Request response" at bounding box center [256, 178] width 17 height 17
checkbox input "true"
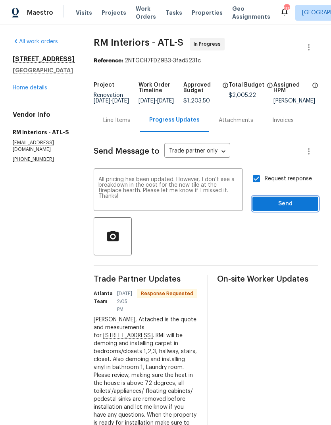
click at [292, 208] on span "Send" at bounding box center [285, 204] width 53 height 10
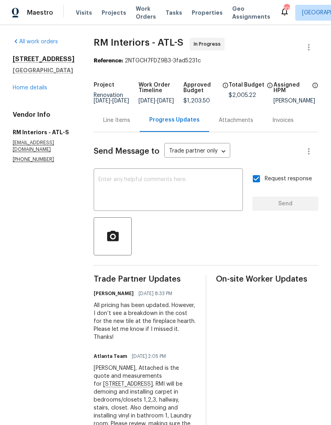
click at [115, 124] on div "Line Items" at bounding box center [116, 120] width 27 height 8
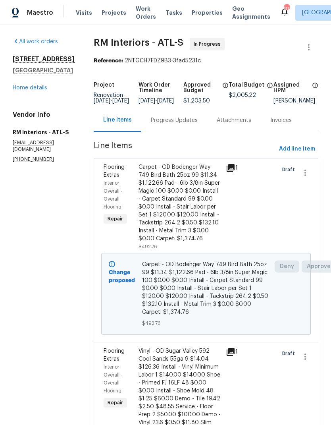
click at [46, 90] on link "Home details" at bounding box center [30, 88] width 35 height 6
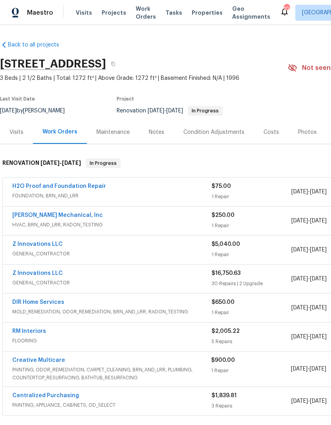
click at [92, 185] on link "H2O Proof and Foundation Repair" at bounding box center [59, 186] width 94 height 6
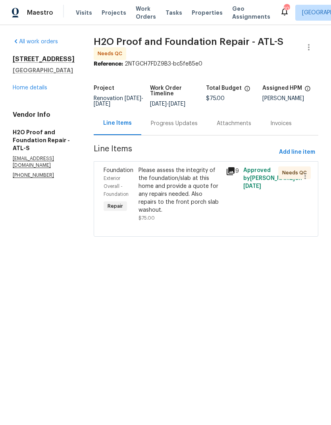
click at [176, 126] on div "Progress Updates" at bounding box center [174, 123] width 47 height 8
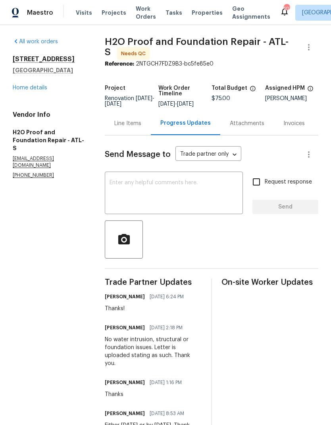
click at [137, 127] on div "Line Items" at bounding box center [127, 123] width 27 height 8
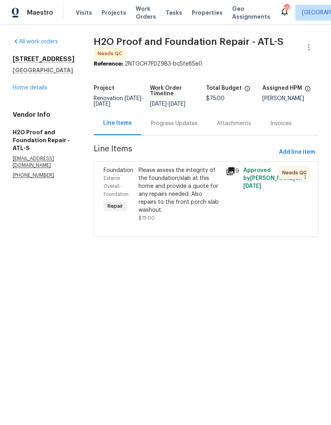
click at [183, 185] on div "Please assess the integrity of the foundation/slab at this home and provide a q…" at bounding box center [180, 190] width 83 height 48
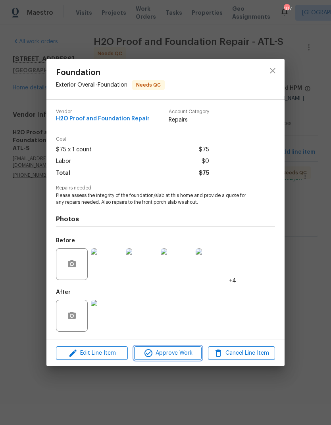
click at [185, 358] on button "Approve Work" at bounding box center [167, 353] width 67 height 14
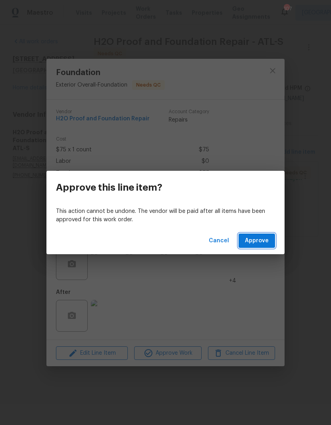
click at [265, 245] on button "Approve" at bounding box center [257, 240] width 37 height 15
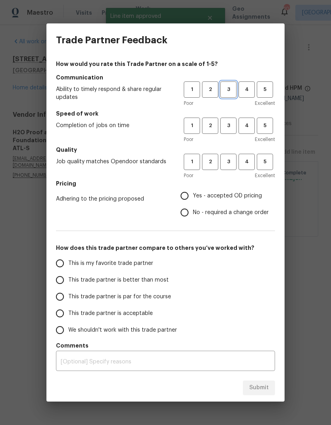
click at [228, 90] on span "3" at bounding box center [228, 89] width 15 height 9
click at [227, 124] on span "3" at bounding box center [228, 125] width 15 height 9
click at [231, 162] on span "3" at bounding box center [228, 161] width 15 height 9
click at [189, 196] on input "Yes - accepted OD pricing" at bounding box center [184, 195] width 17 height 17
radio input "true"
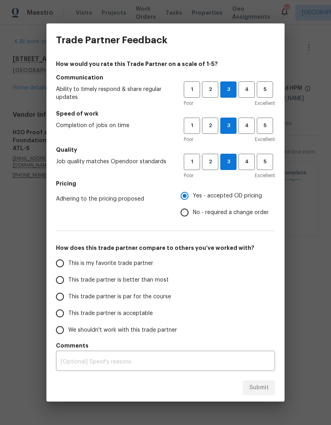
click at [64, 298] on input "This trade partner is par for the course" at bounding box center [60, 296] width 17 height 17
click at [263, 386] on span "Submit" at bounding box center [258, 388] width 19 height 10
radio input "true"
radio input "false"
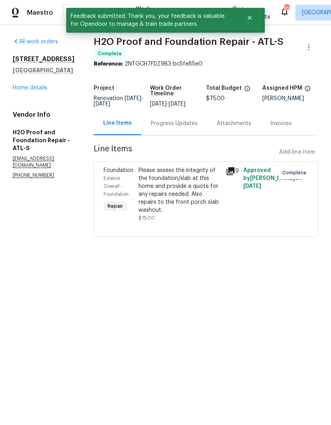
click at [42, 90] on link "Home details" at bounding box center [30, 88] width 35 height 6
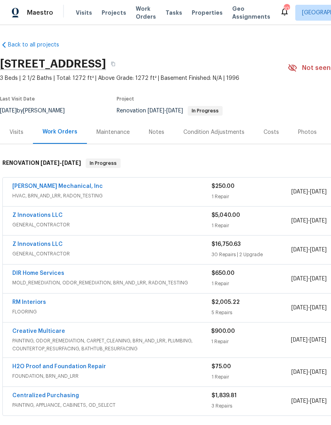
click at [71, 186] on link "[PERSON_NAME] Mechanical, Inc" at bounding box center [57, 186] width 90 height 6
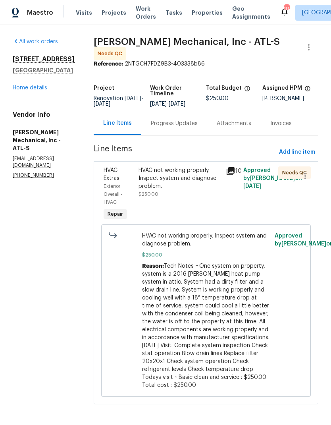
scroll to position [21, 0]
click at [206, 166] on div "HVAC not working properly. Inspect system and diagnose problem." at bounding box center [180, 178] width 83 height 24
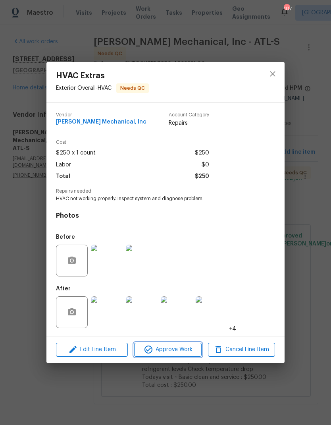
click at [188, 353] on span "Approve Work" at bounding box center [168, 350] width 62 height 10
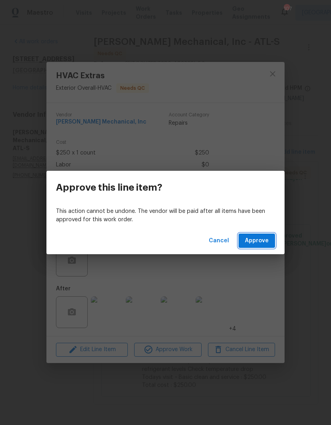
click at [266, 244] on span "Approve" at bounding box center [257, 241] width 24 height 10
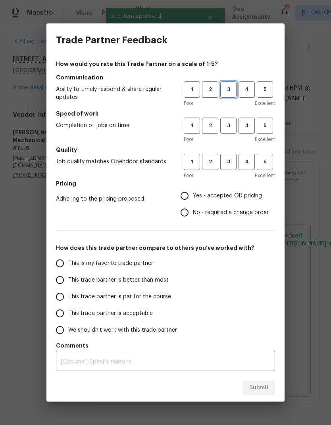
click at [229, 89] on span "3" at bounding box center [228, 89] width 15 height 9
click at [227, 122] on span "3" at bounding box center [228, 125] width 15 height 9
click at [231, 159] on span "3" at bounding box center [228, 161] width 15 height 9
click at [186, 196] on input "Yes - accepted OD pricing" at bounding box center [184, 195] width 17 height 17
radio input "true"
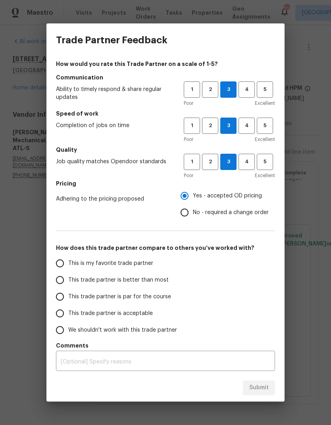
click at [62, 295] on input "This trade partner is par for the course" at bounding box center [60, 296] width 17 height 17
click at [266, 384] on span "Submit" at bounding box center [258, 388] width 19 height 10
radio input "true"
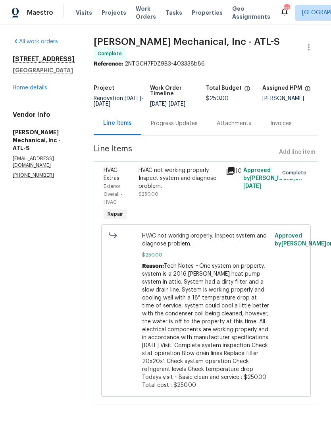
radio input "false"
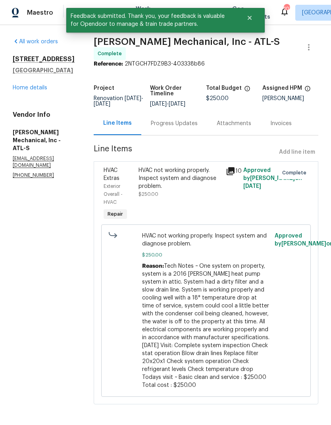
click at [40, 85] on link "Home details" at bounding box center [30, 88] width 35 height 6
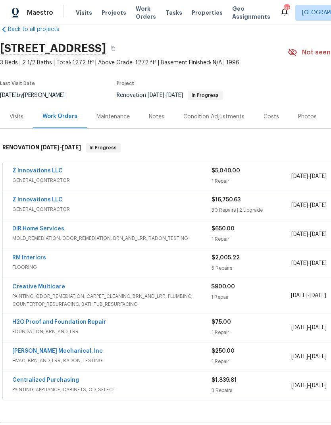
scroll to position [16, 0]
click at [62, 234] on span "MOLD_REMEDIATION, ODOR_REMEDIATION, BRN_AND_LRR, RADON_TESTING" at bounding box center [111, 238] width 199 height 8
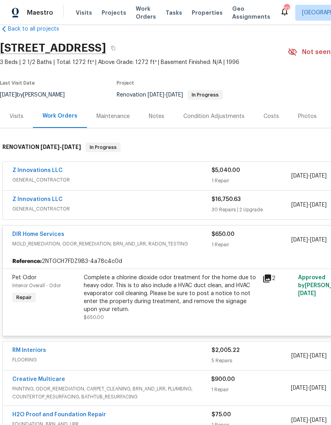
click at [60, 231] on link "DIR Home Services" at bounding box center [38, 234] width 52 height 6
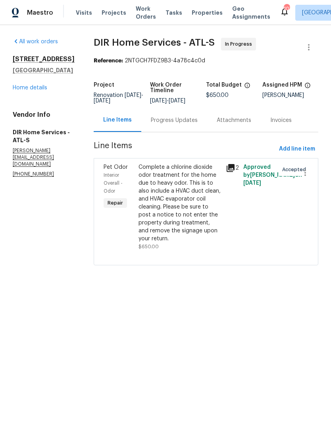
click at [194, 124] on div "Progress Updates" at bounding box center [174, 120] width 47 height 8
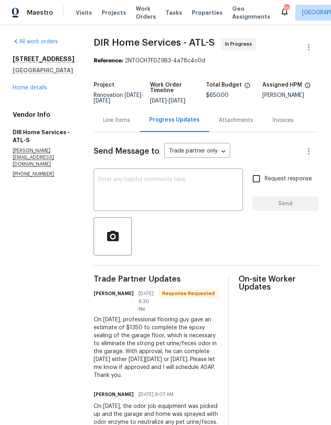
click at [128, 116] on div "Line Items" at bounding box center [116, 120] width 27 height 8
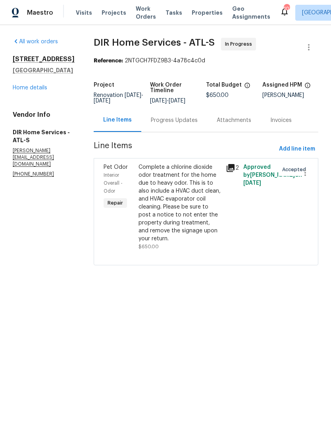
click at [41, 89] on link "Home details" at bounding box center [30, 88] width 35 height 6
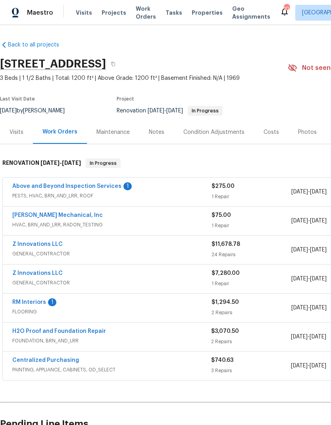
click at [92, 187] on link "Above and Beyond Inspection Services" at bounding box center [66, 186] width 109 height 6
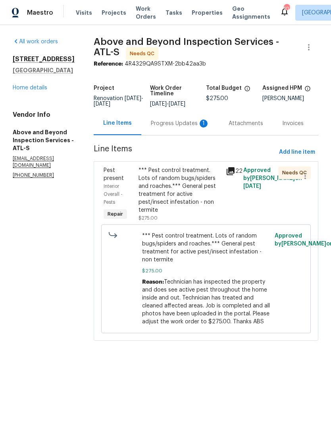
click at [186, 127] on div "Progress Updates 1" at bounding box center [180, 123] width 59 height 8
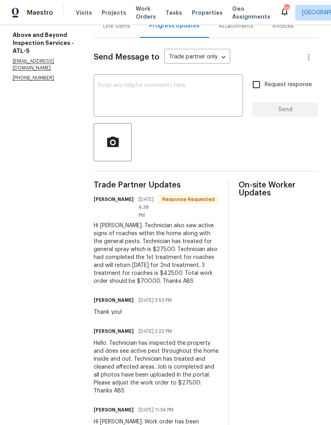
scroll to position [103, 0]
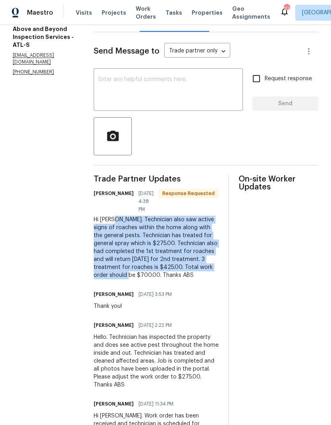
copy div "Technician also saw active signs of roaches within the home along with the gene…"
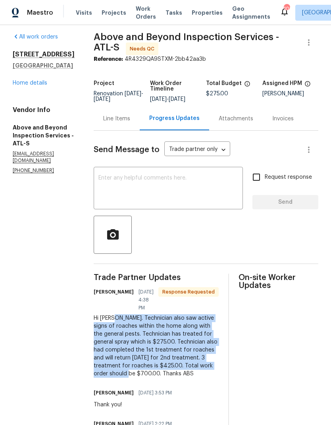
scroll to position [3, 0]
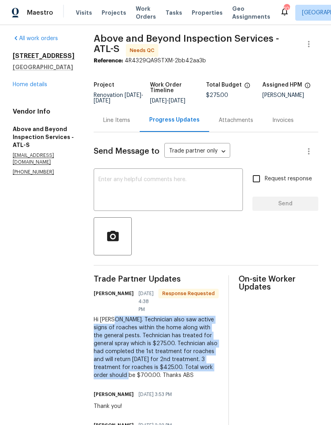
click at [130, 123] on div "Line Items" at bounding box center [116, 120] width 27 height 8
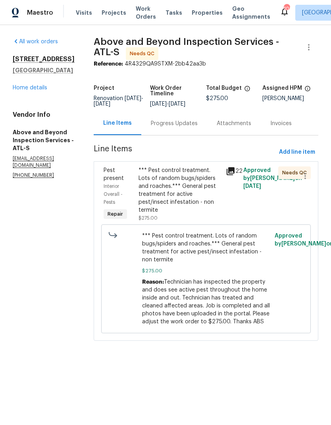
click at [203, 206] on div "*** Pest control treatment. Lots of random bugs/spiders and roaches.*** General…" at bounding box center [180, 190] width 83 height 48
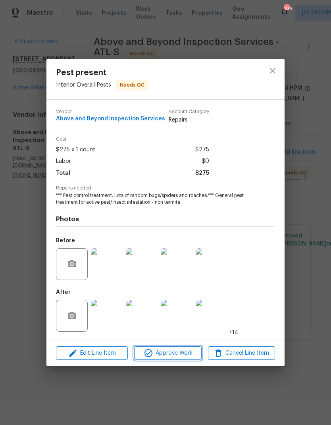
click at [188, 356] on span "Approve Work" at bounding box center [168, 353] width 62 height 10
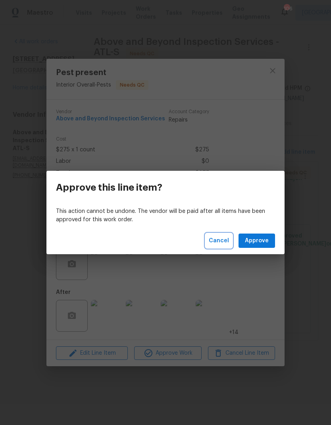
click at [223, 243] on span "Cancel" at bounding box center [219, 241] width 20 height 10
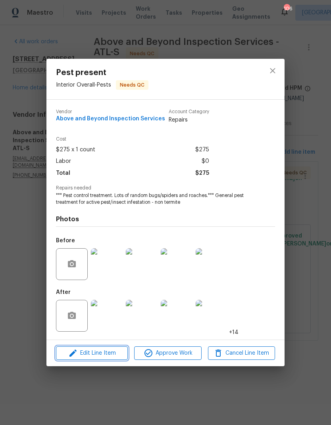
click at [114, 355] on span "Edit Line Item" at bounding box center [91, 353] width 67 height 10
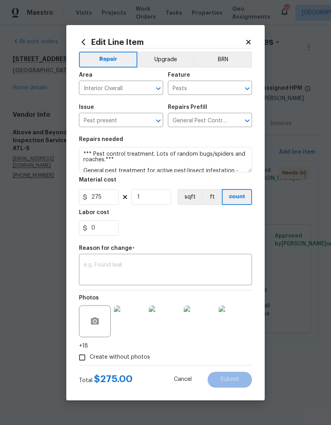
click at [147, 266] on textarea at bounding box center [166, 270] width 164 height 17
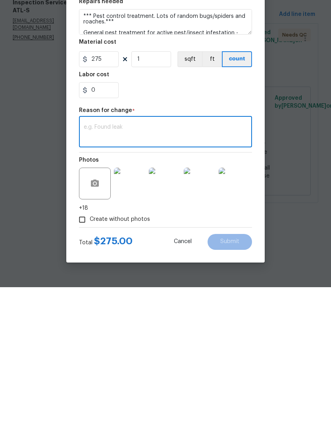
click at [129, 262] on textarea at bounding box center [166, 270] width 164 height 17
paste textarea "Technician also saw active signs of roaches within the home along with the gene…"
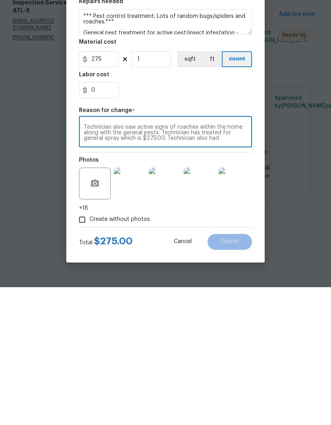
scroll to position [17, 0]
type textarea "Technician also saw active signs of roaches within the home along with the gene…"
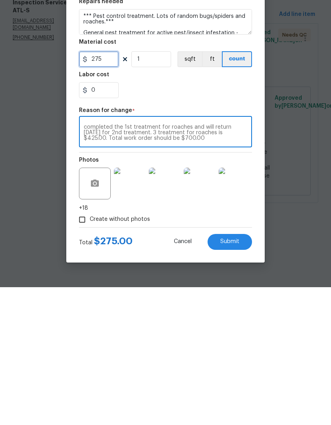
click at [108, 189] on input "275" at bounding box center [99, 197] width 40 height 16
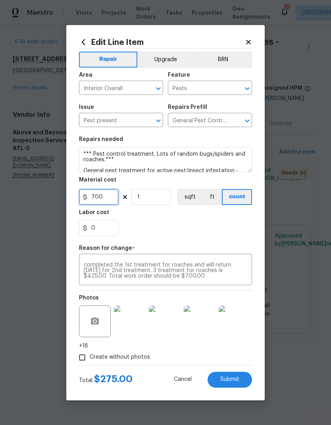
type input "700"
click at [243, 381] on button "Submit" at bounding box center [230, 379] width 44 height 16
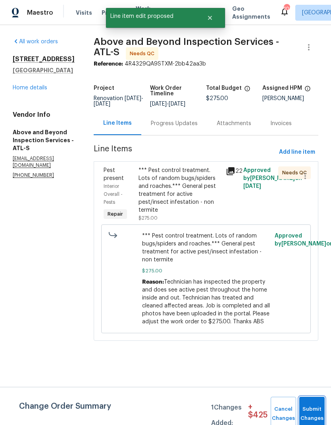
click at [314, 409] on button "Submit Changes" at bounding box center [311, 414] width 25 height 34
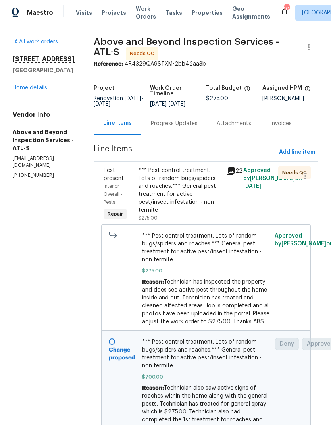
click at [43, 90] on link "Home details" at bounding box center [30, 88] width 35 height 6
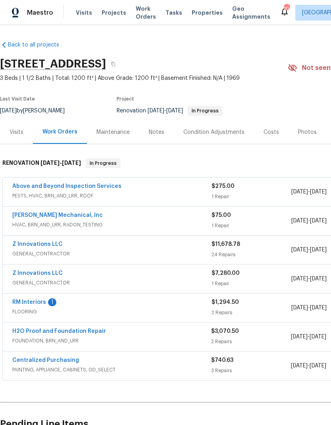
click at [42, 304] on link "RM Interiors" at bounding box center [29, 302] width 34 height 6
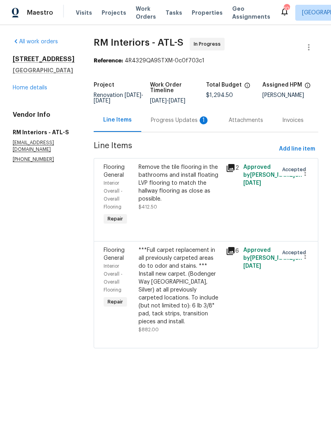
click at [183, 122] on div "Progress Updates 1" at bounding box center [180, 120] width 59 height 8
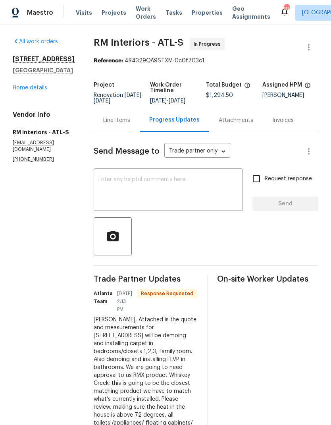
click at [121, 122] on div "Line Items" at bounding box center [116, 120] width 27 height 8
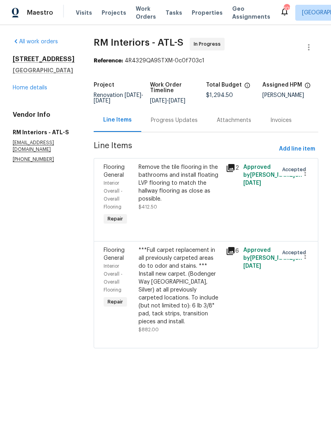
click at [173, 124] on div "Progress Updates" at bounding box center [174, 120] width 47 height 8
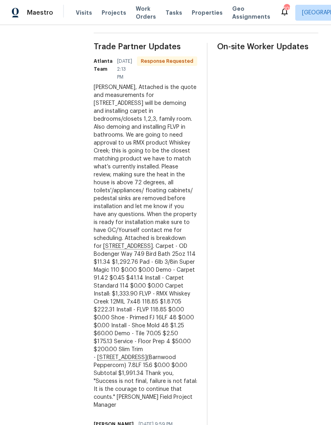
scroll to position [232, 0]
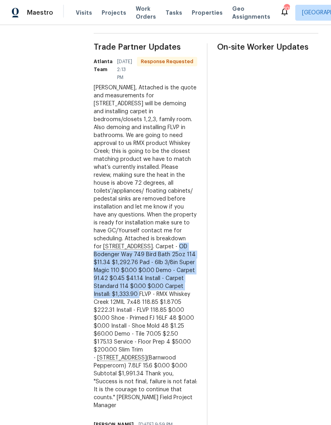
copy div "OD Bodenger Way 749 Bird Bath 25oz 114 $11.34 $1,292.76 Pad - 6lb 3/8in Super M…"
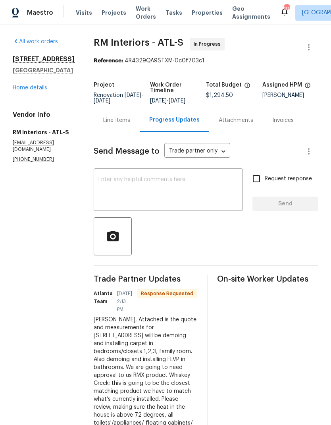
scroll to position [0, 0]
click at [117, 123] on div "Line Items" at bounding box center [116, 120] width 27 height 8
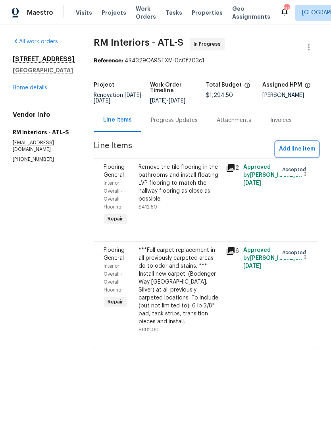
click at [310, 150] on span "Add line item" at bounding box center [297, 149] width 36 height 10
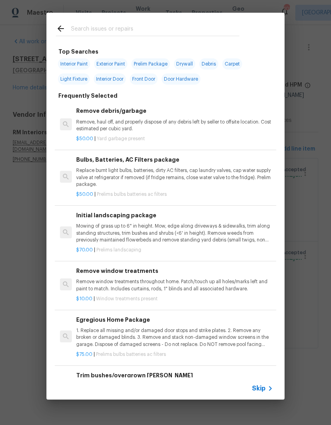
click at [133, 26] on input "text" at bounding box center [155, 30] width 168 height 12
type input "Flo"
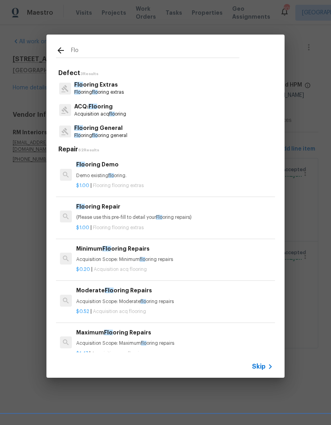
click at [108, 87] on p "Flo oring Extras" at bounding box center [99, 85] width 50 height 8
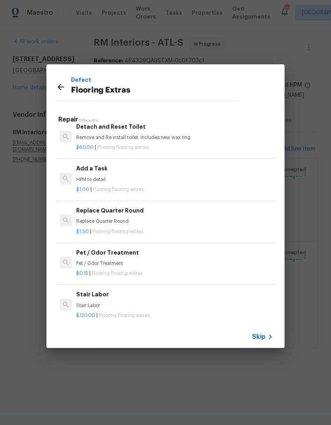
scroll to position [254, 0]
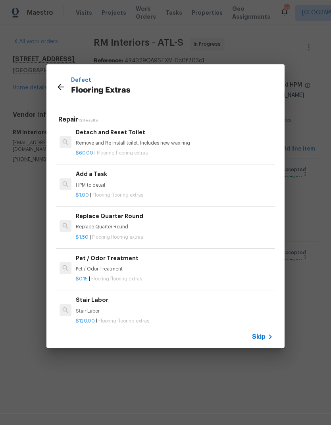
click at [99, 182] on p "HPM to detail" at bounding box center [174, 185] width 197 height 7
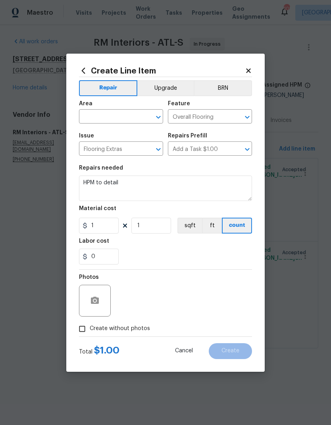
click at [131, 116] on input "text" at bounding box center [110, 117] width 62 height 12
click at [123, 149] on li "Interior Overall" at bounding box center [121, 147] width 84 height 13
type input "Interior Overall"
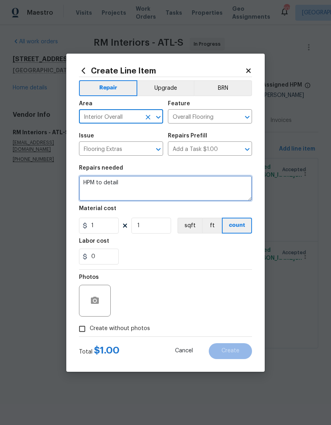
click at [110, 181] on textarea "HPM to detail" at bounding box center [165, 187] width 173 height 25
click at [89, 181] on textarea "HPM to detail" at bounding box center [165, 187] width 173 height 25
click at [89, 180] on textarea "HPM to detail" at bounding box center [165, 187] width 173 height 25
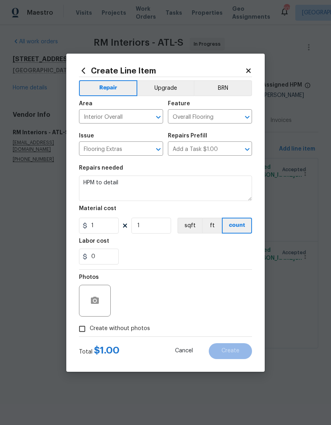
click at [90, 209] on h5 "Material cost" at bounding box center [97, 209] width 37 height 6
click at [92, 177] on textarea "HPM to detail" at bounding box center [165, 187] width 173 height 25
click at [91, 177] on textarea "HPM to detail" at bounding box center [165, 187] width 173 height 25
click at [96, 178] on textarea "HPM to detail" at bounding box center [165, 187] width 173 height 25
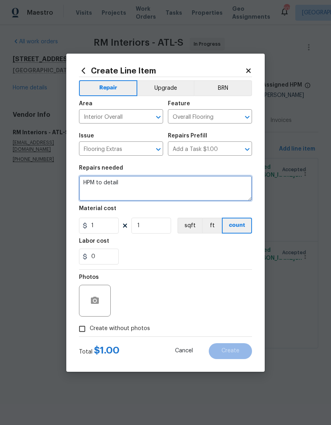
paste textarea "OD Bodenger Way 749 Bird Bath 25oz 114 $11.34 $1,292.76 Pad - 6lb 3/8in Super M…"
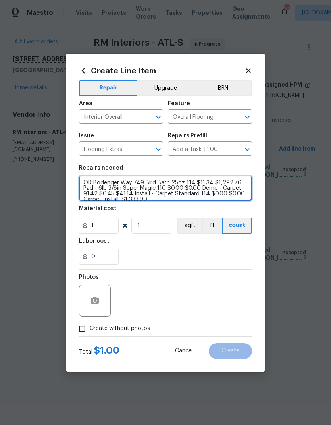
scroll to position [2, 0]
type textarea "OD Bodenger Way 749 Bird Bath 25oz 114 $11.34 $1,292.76 Pad - 6lb 3/8in Super M…"
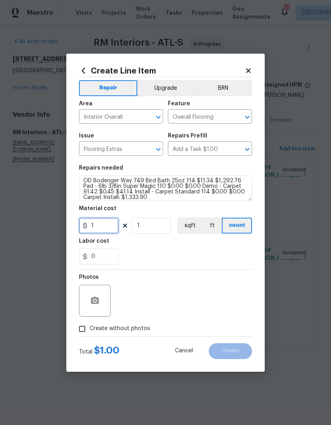
click at [114, 225] on input "1" at bounding box center [99, 226] width 40 height 16
click at [98, 303] on icon "button" at bounding box center [95, 299] width 8 height 7
type input "451.9"
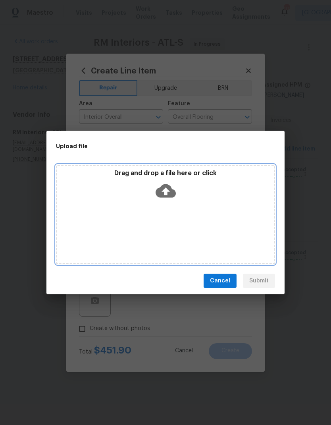
click at [173, 190] on icon at bounding box center [166, 190] width 20 height 13
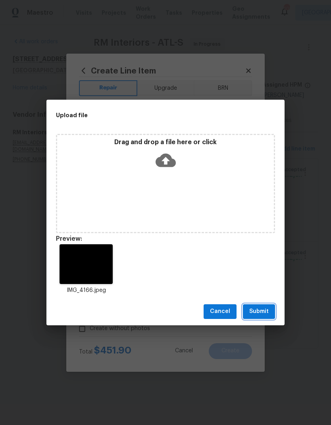
click at [269, 311] on button "Submit" at bounding box center [259, 311] width 32 height 15
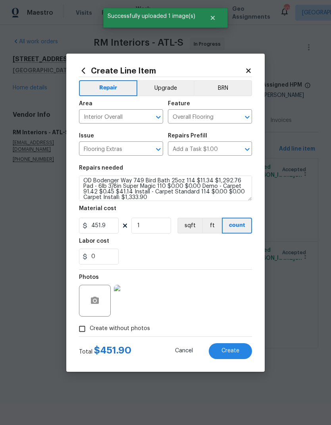
click at [241, 353] on button "Create" at bounding box center [230, 351] width 43 height 16
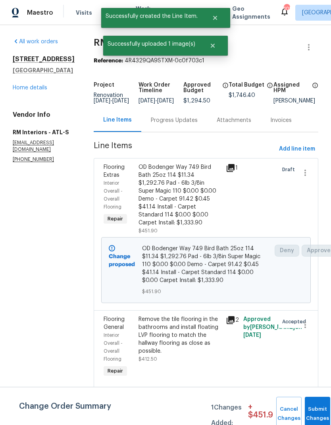
click at [182, 124] on div "Progress Updates" at bounding box center [174, 120] width 47 height 8
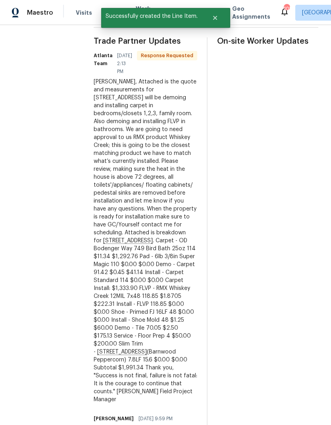
scroll to position [237, 0]
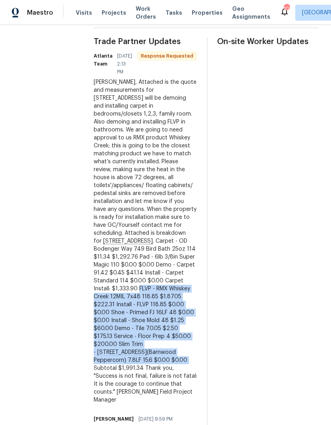
copy div "FLVP - RMX Whiskey Creek 12MIL 7x48 118.85 $1.8705 $222.31 Install - FLVP 118.8…"
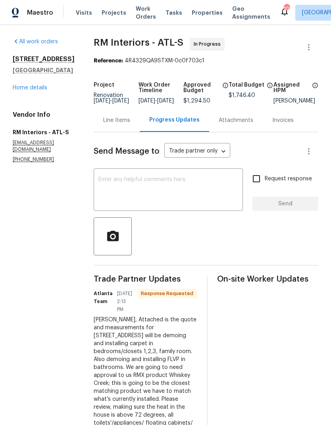
scroll to position [0, 0]
click at [113, 124] on div "Line Items" at bounding box center [116, 120] width 27 height 8
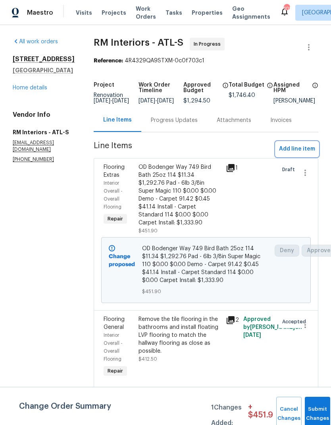
click at [308, 154] on span "Add line item" at bounding box center [297, 149] width 36 height 10
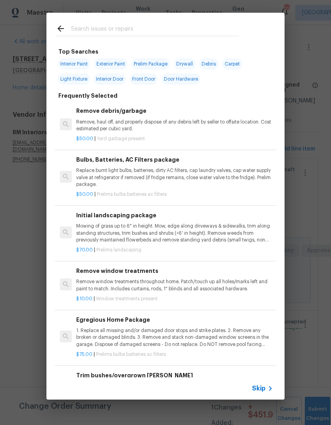
click at [129, 32] on input "text" at bounding box center [155, 30] width 168 height 12
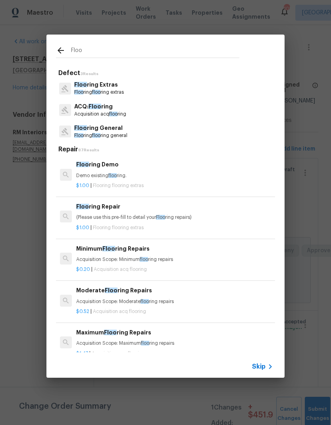
type input "Floor"
click at [114, 85] on p "Floor ing Extras" at bounding box center [99, 85] width 50 height 8
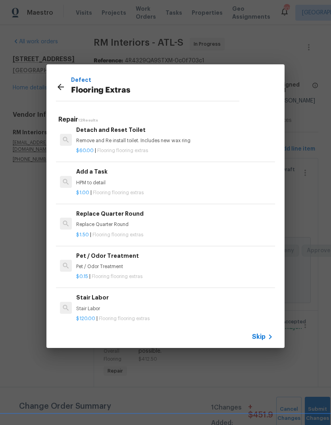
scroll to position [257, 0]
click at [101, 175] on div "Add a Task HPM to detail" at bounding box center [174, 176] width 197 height 19
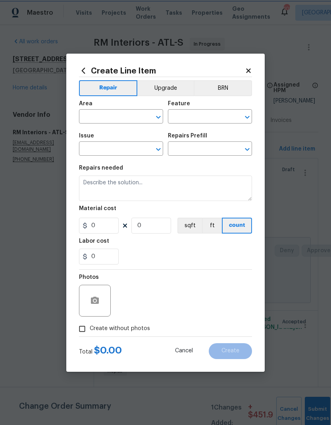
type input "Overall Flooring"
type input "Flooring Extras"
type input "Add a Task $1.00"
type textarea "HPM to detail"
type input "1"
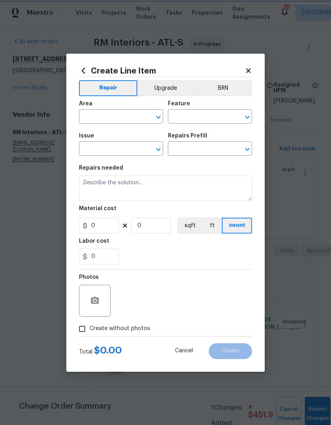
type input "1"
click at [126, 118] on input "text" at bounding box center [110, 117] width 62 height 12
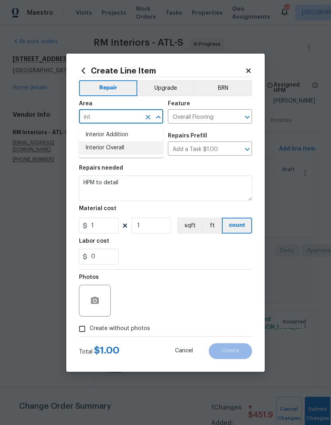
click at [120, 149] on li "Interior Overall" at bounding box center [121, 147] width 84 height 13
type input "Interior Overall"
click at [91, 181] on textarea "HPM to detail" at bounding box center [165, 187] width 173 height 25
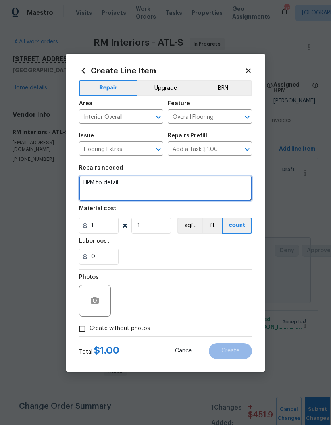
click at [91, 180] on textarea "HPM to detail" at bounding box center [165, 187] width 173 height 25
click at [91, 179] on textarea "HPM to detail" at bounding box center [165, 187] width 173 height 25
paste textarea "FLVP - RMX Whiskey Creek 12MIL 7x48 118.85 $1.8705 $222.31 Install - FLVP 118.8…"
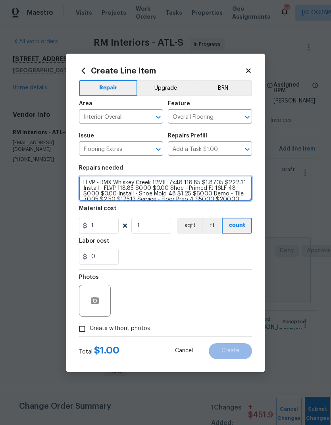
scroll to position [17, 0]
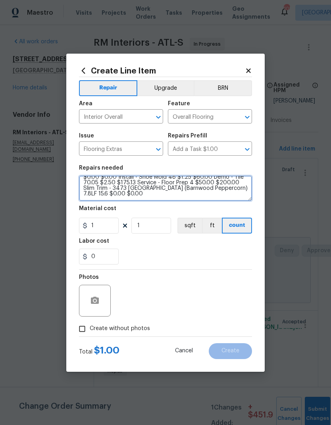
type textarea "FLVP - RMX Whiskey Creek 12MIL 7x48 118.85 $1.8705 $222.31 Install - FLVP 118.8…"
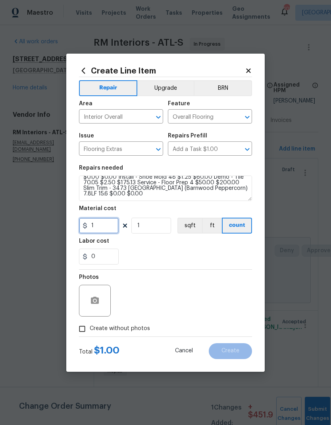
click at [110, 232] on input "1" at bounding box center [99, 226] width 40 height 16
type input "244.94"
click at [99, 307] on button "button" at bounding box center [94, 300] width 19 height 19
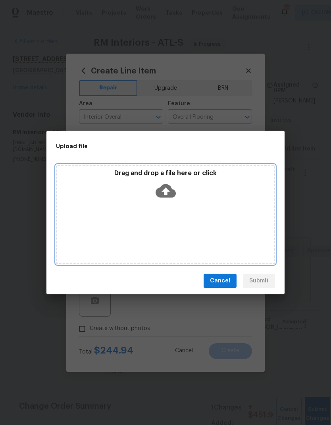
click at [173, 192] on icon at bounding box center [166, 190] width 20 height 13
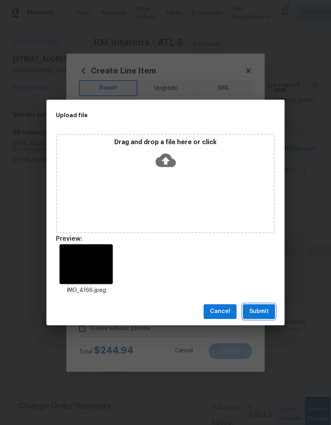
click at [265, 311] on span "Submit" at bounding box center [258, 311] width 19 height 10
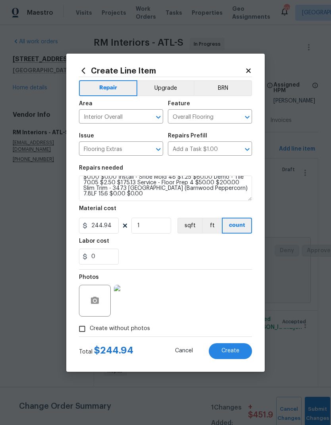
click at [239, 354] on button "Create" at bounding box center [230, 351] width 43 height 16
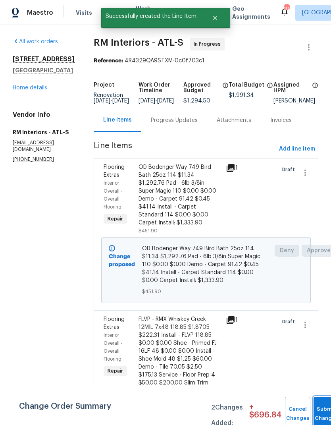
click at [318, 410] on button "Submit Changes" at bounding box center [326, 414] width 25 height 34
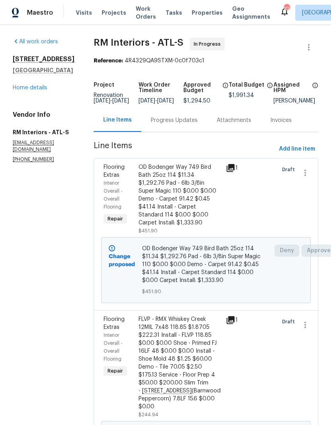
click at [184, 124] on div "Progress Updates" at bounding box center [174, 120] width 47 height 8
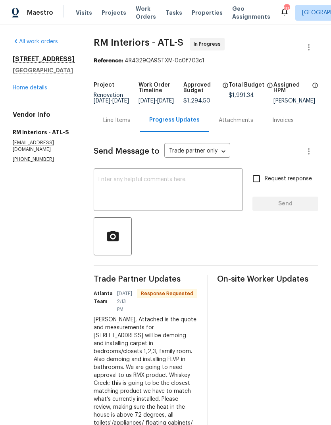
click at [122, 122] on div "Line Items" at bounding box center [116, 120] width 27 height 8
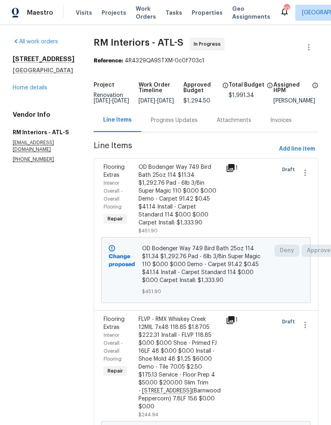
click at [37, 89] on div "[STREET_ADDRESS] Home details" at bounding box center [44, 73] width 62 height 37
click at [40, 90] on link "Home details" at bounding box center [30, 88] width 35 height 6
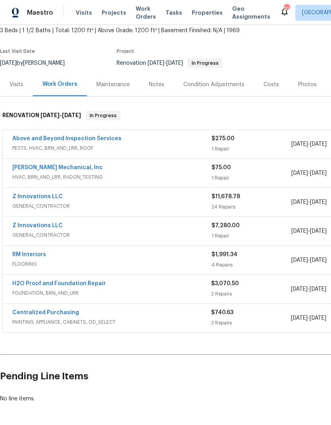
scroll to position [47, 0]
click at [90, 286] on link "H2O Proof and Foundation Repair" at bounding box center [59, 284] width 94 height 6
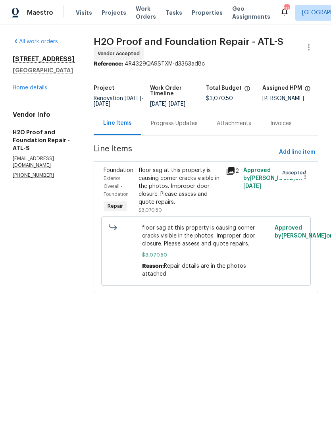
click at [177, 127] on div "Progress Updates" at bounding box center [174, 123] width 66 height 23
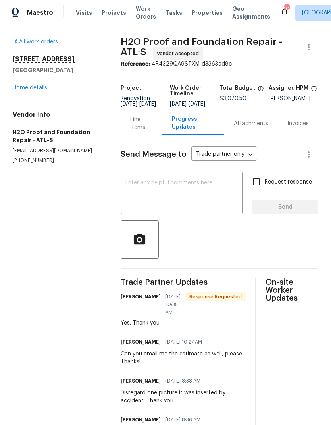
click at [181, 190] on textarea at bounding box center [181, 194] width 113 height 28
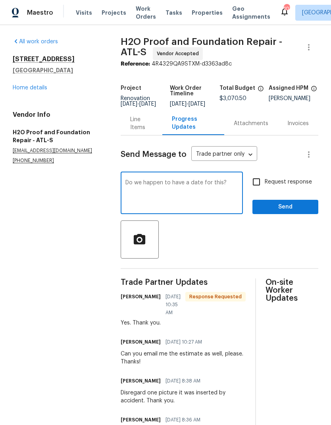
click at [192, 187] on textarea "Do we happen to have a date for this?" at bounding box center [181, 194] width 113 height 28
click at [166, 196] on textarea "Do we happen to have a start and end date for this?" at bounding box center [181, 194] width 113 height 28
type textarea "Do we happen to have a start and end date for this job? Thanks!"
click at [258, 185] on input "Request response" at bounding box center [256, 181] width 17 height 17
checkbox input "true"
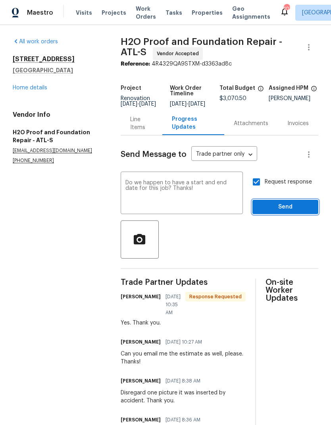
click at [292, 210] on span "Send" at bounding box center [285, 207] width 53 height 10
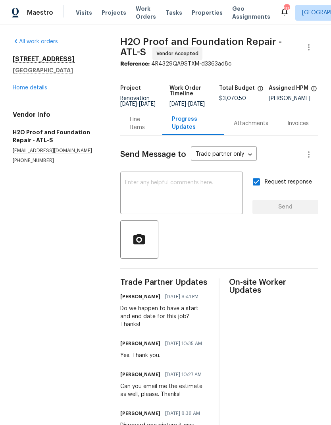
click at [140, 127] on div "Line Items" at bounding box center [141, 123] width 23 height 16
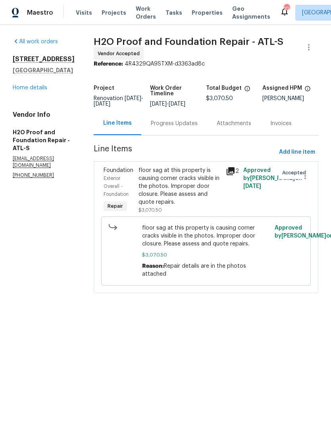
click at [40, 90] on link "Home details" at bounding box center [30, 88] width 35 height 6
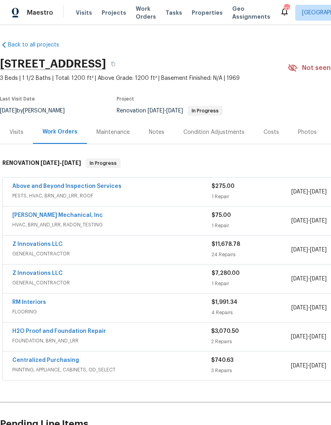
click at [72, 214] on link "[PERSON_NAME] Mechanical, Inc" at bounding box center [57, 215] width 90 height 6
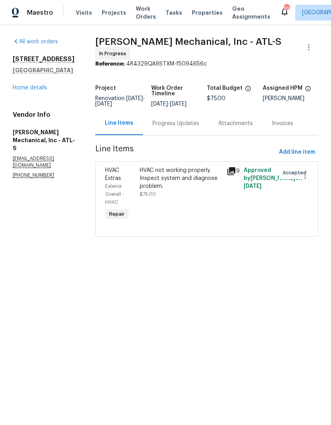
click at [199, 127] on div "Progress Updates" at bounding box center [175, 123] width 47 height 8
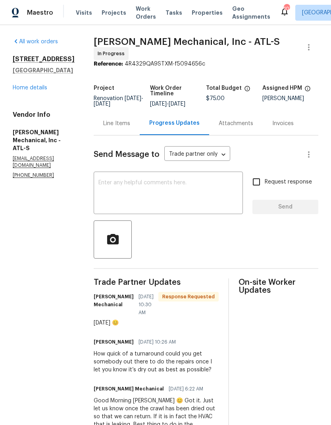
click at [130, 126] on div "Line Items" at bounding box center [116, 123] width 27 height 8
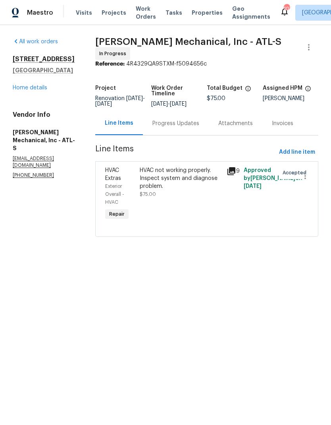
click at [42, 87] on link "Home details" at bounding box center [30, 88] width 35 height 6
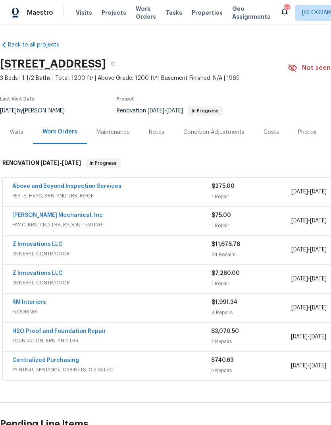
click at [78, 217] on link "[PERSON_NAME] Mechanical, Inc" at bounding box center [57, 215] width 90 height 6
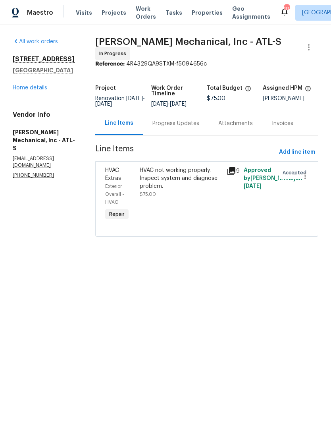
click at [199, 127] on div "Progress Updates" at bounding box center [175, 123] width 47 height 8
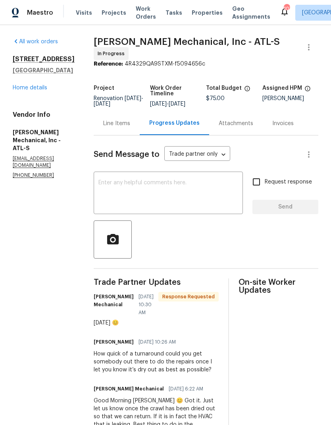
click at [193, 190] on textarea at bounding box center [168, 194] width 140 height 28
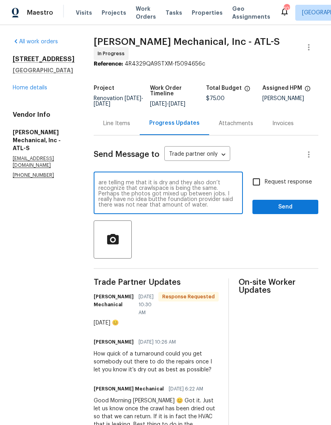
scroll to position [17, 0]
click at [215, 197] on textarea "Please schedule the HVAC technician as soon as possible. Both our foundation co…" at bounding box center [168, 194] width 140 height 28
click at [160, 190] on textarea "Please schedule the HVAC technician as soon as possible. Both our foundation co…" at bounding box center [168, 194] width 140 height 28
click at [233, 190] on textarea "Please schedule the HVAC technician as soon as possible. Both the foundation co…" at bounding box center [168, 194] width 140 height 28
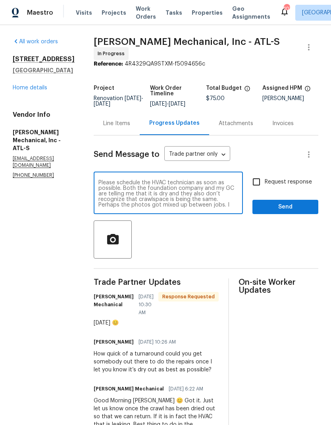
click at [238, 190] on textarea "Please schedule the HVAC technician as soon as possible. Both the foundation co…" at bounding box center [168, 194] width 140 height 28
click at [227, 199] on textarea "Please schedule the HVAC technician as soon as possible. Both the foundation co…" at bounding box center [168, 194] width 140 height 28
click at [201, 199] on textarea "Please schedule the HVAC technician as soon as possible. Both the foundation co…" at bounding box center [168, 194] width 140 height 28
click at [125, 204] on textarea "Please schedule the HVAC technician as soon as possible. Both the foundation co…" at bounding box center [168, 194] width 140 height 28
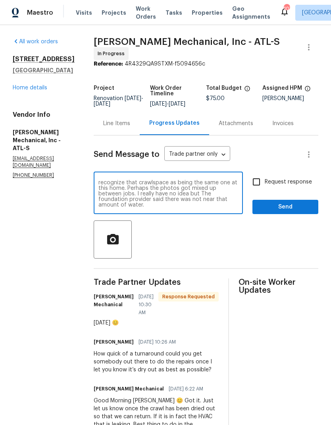
click at [220, 197] on textarea "Please schedule the HVAC technician as soon as possible. Both the foundation co…" at bounding box center [168, 194] width 140 height 28
click at [211, 199] on textarea "Please schedule the HVAC technician as soon as possible. Both the foundation co…" at bounding box center [168, 194] width 140 height 28
click at [226, 201] on textarea "Please schedule the HVAC technician as soon as possible. Both the foundation co…" at bounding box center [168, 194] width 140 height 28
click at [219, 208] on textarea "Please schedule the HVAC technician as soon as possible. Both the foundation co…" at bounding box center [168, 194] width 140 height 28
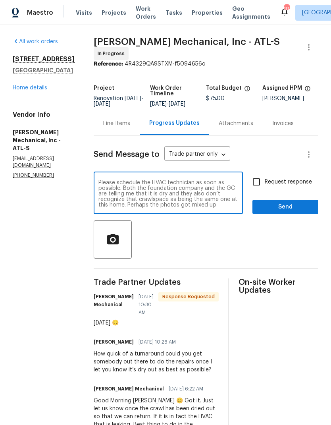
click at [162, 202] on textarea "Please schedule the HVAC technician as soon as possible. Both the foundation co…" at bounding box center [168, 194] width 140 height 28
click at [192, 204] on textarea "Please schedule the HVAC technician as soon as possible. Both the foundation co…" at bounding box center [168, 194] width 140 height 28
click at [189, 187] on textarea "Please schedule the HVAC technician as soon as possible. Both the foundation co…" at bounding box center [168, 194] width 140 height 28
click at [193, 201] on textarea "Please schedule the HVAC technician as soon as possible. Both the foundation co…" at bounding box center [168, 194] width 140 height 28
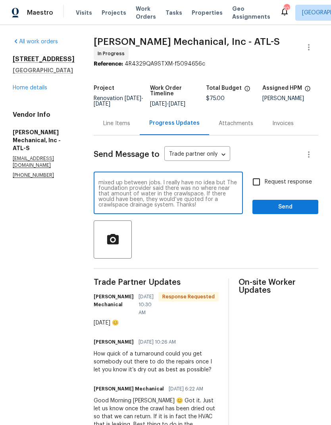
type textarea "Please schedule the HVAC technician as soon as possible. Both the foundation co…"
click at [258, 183] on input "Request response" at bounding box center [256, 181] width 17 height 17
checkbox input "true"
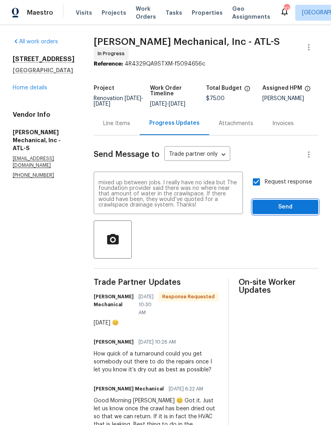
click at [287, 208] on span "Send" at bounding box center [285, 207] width 53 height 10
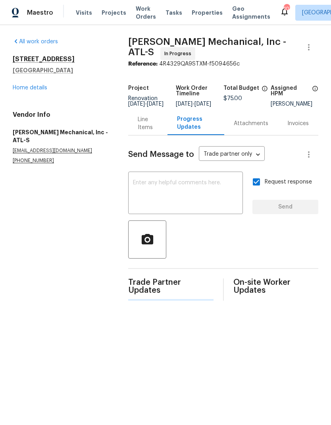
scroll to position [0, 0]
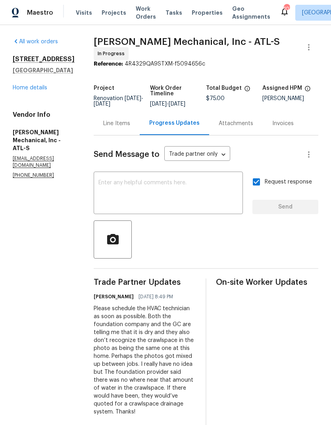
click at [37, 89] on link "Home details" at bounding box center [30, 88] width 35 height 6
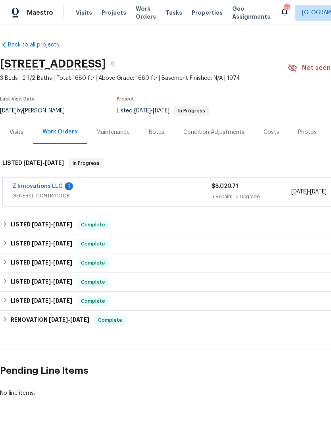
click at [52, 185] on link "Z Innovations LLC" at bounding box center [37, 186] width 50 height 6
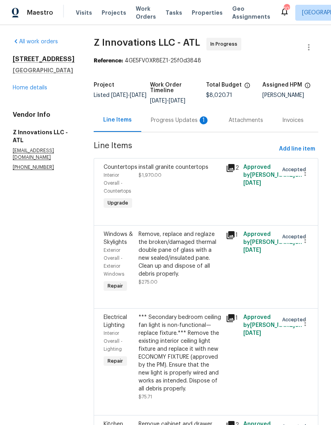
click at [180, 119] on div "Progress Updates 1" at bounding box center [180, 120] width 59 height 8
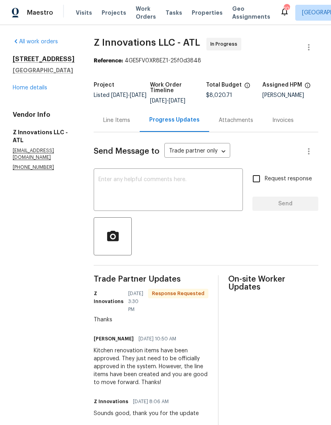
click at [119, 121] on div "Line Items" at bounding box center [116, 120] width 27 height 8
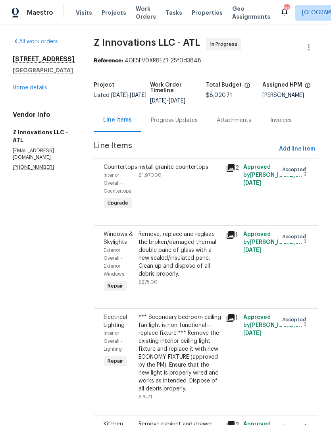
click at [40, 90] on link "Home details" at bounding box center [30, 88] width 35 height 6
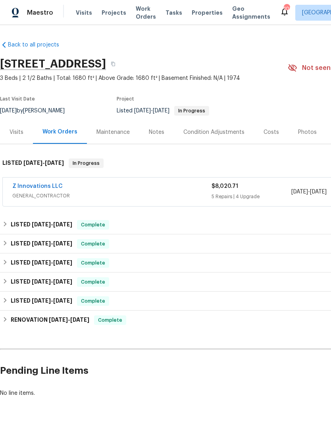
click at [54, 185] on link "Z Innovations LLC" at bounding box center [37, 186] width 50 height 6
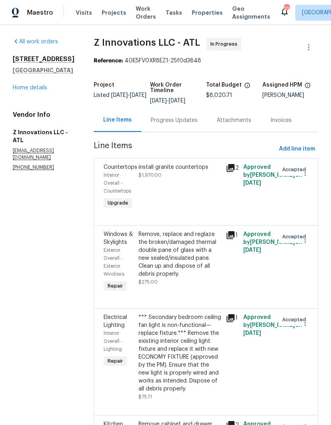
click at [46, 90] on link "Home details" at bounding box center [30, 88] width 35 height 6
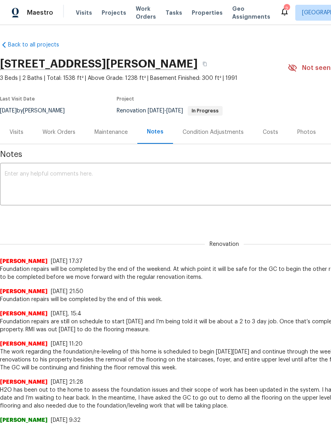
click at [65, 132] on div "Work Orders" at bounding box center [58, 132] width 33 height 8
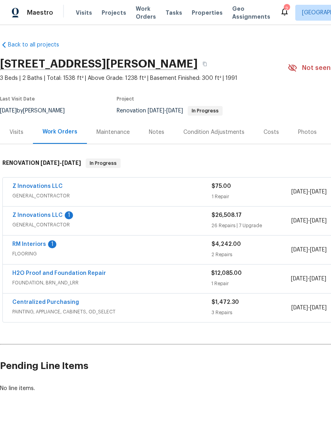
click at [85, 274] on link "H2O Proof and Foundation Repair" at bounding box center [59, 273] width 94 height 6
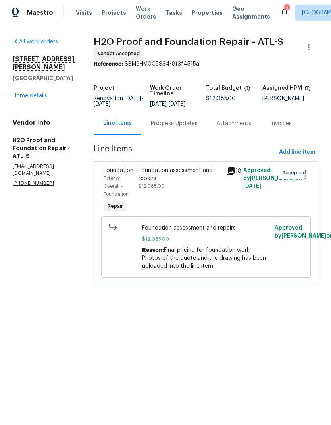
click at [41, 93] on link "Home details" at bounding box center [30, 96] width 35 height 6
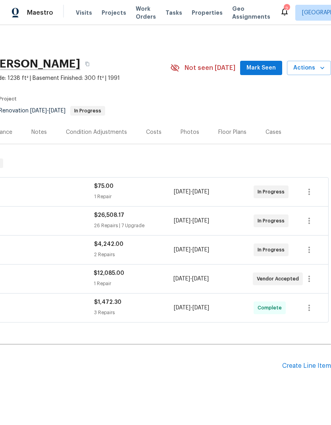
scroll to position [0, 117]
click at [310, 281] on icon "button" at bounding box center [309, 279] width 10 height 10
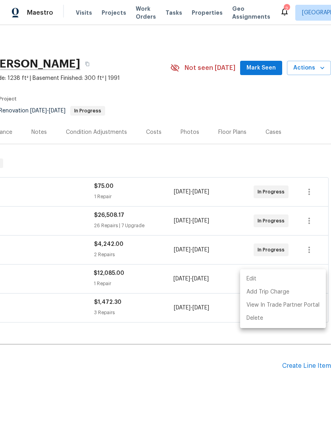
click at [254, 276] on li "Edit" at bounding box center [283, 278] width 86 height 13
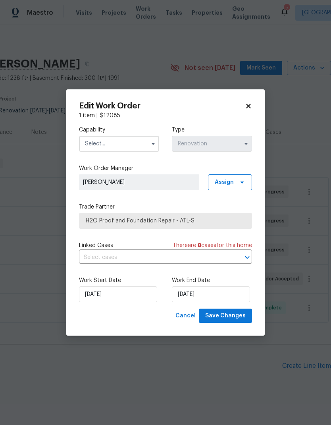
click at [153, 143] on icon "button" at bounding box center [153, 144] width 3 height 2
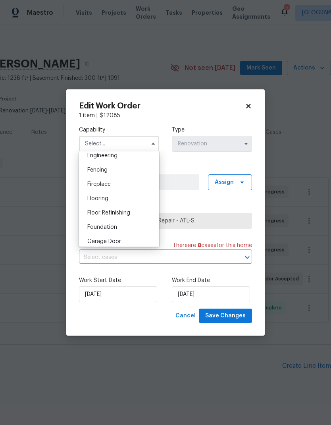
scroll to position [275, 0]
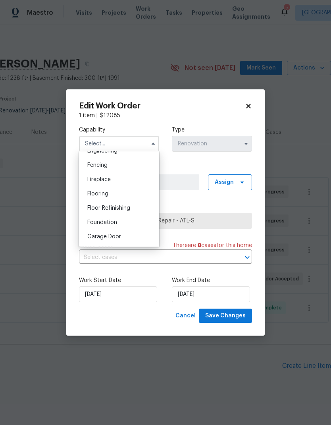
click at [131, 196] on div "Flooring" at bounding box center [119, 194] width 76 height 14
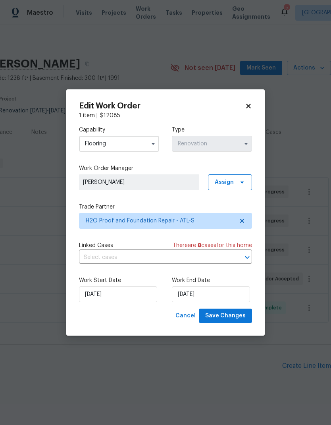
type input "Flooring"
click at [226, 293] on input "[DATE]" at bounding box center [211, 294] width 78 height 16
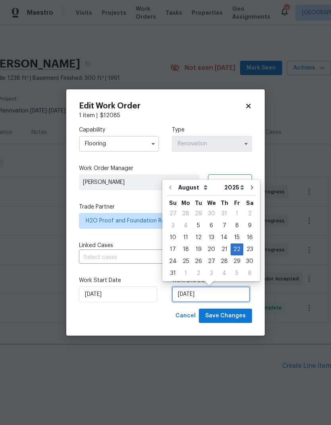
scroll to position [3, 0]
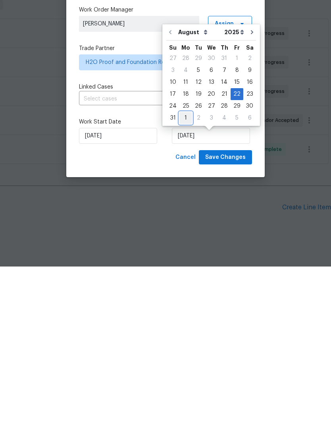
click at [185, 271] on div "1" at bounding box center [185, 276] width 13 height 11
type input "[DATE]"
select select "8"
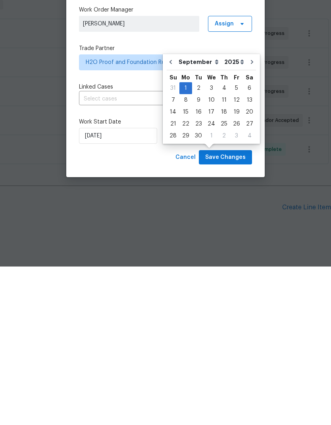
scroll to position [21, 0]
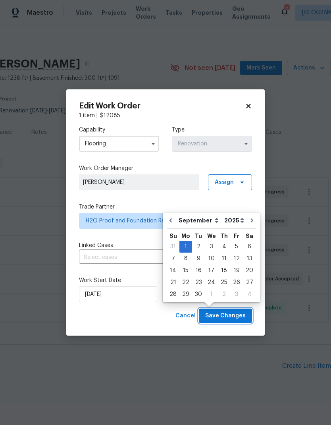
click at [241, 318] on span "Save Changes" at bounding box center [225, 316] width 40 height 10
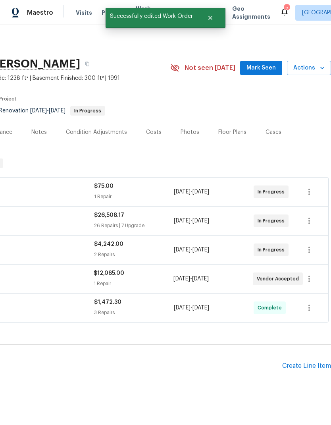
scroll to position [0, 117]
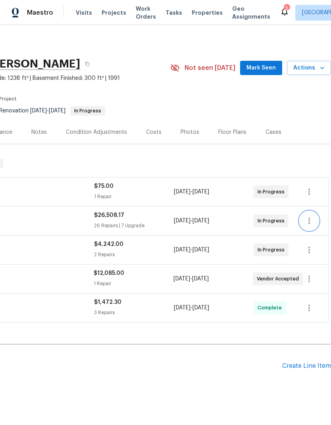
click at [310, 216] on icon "button" at bounding box center [309, 221] width 10 height 10
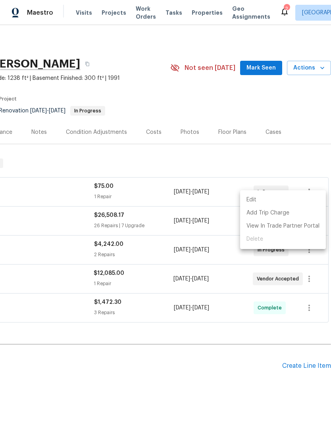
click at [253, 198] on li "Edit" at bounding box center [283, 199] width 86 height 13
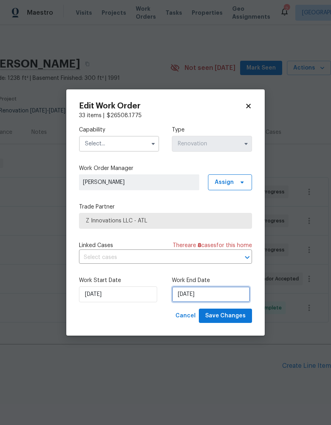
click at [223, 293] on input "8/28/2025" at bounding box center [211, 294] width 78 height 16
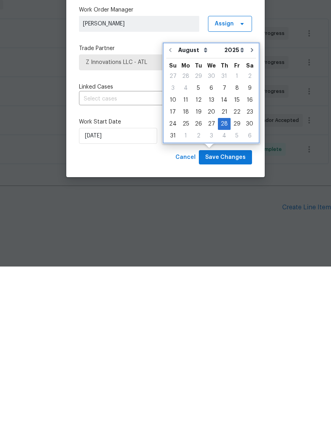
click at [249, 205] on icon "Go to next month" at bounding box center [252, 208] width 6 height 6
type input "9/28/2025"
select select "8"
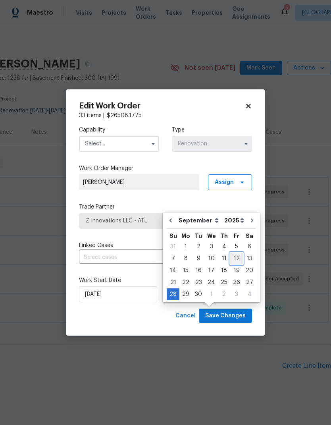
click at [233, 253] on div "12" at bounding box center [236, 258] width 13 height 11
type input "9/12/2025"
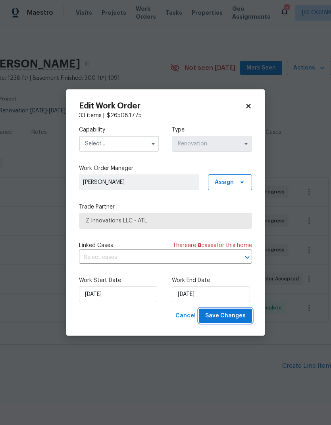
click at [240, 322] on button "Save Changes" at bounding box center [225, 315] width 53 height 15
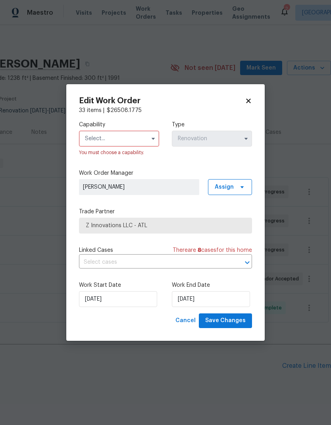
click at [135, 137] on input "text" at bounding box center [119, 139] width 80 height 16
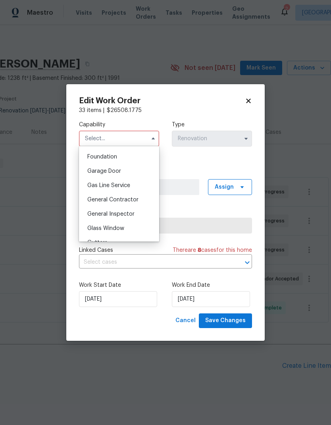
scroll to position [335, 0]
click at [129, 200] on span "General Contractor" at bounding box center [112, 200] width 51 height 6
type input "General Contractor"
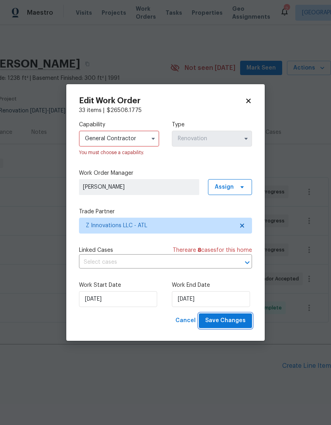
click at [237, 328] on button "Save Changes" at bounding box center [225, 320] width 53 height 15
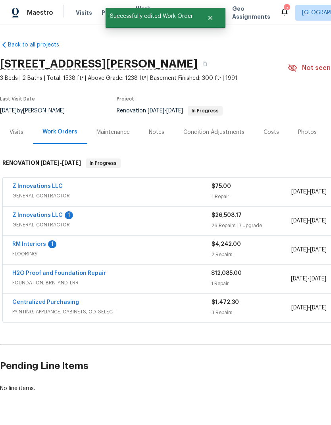
scroll to position [0, 0]
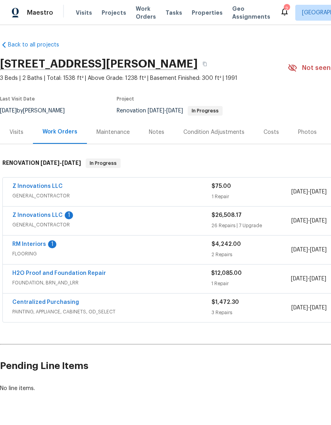
click at [41, 241] on link "RM Interiors" at bounding box center [29, 244] width 34 height 6
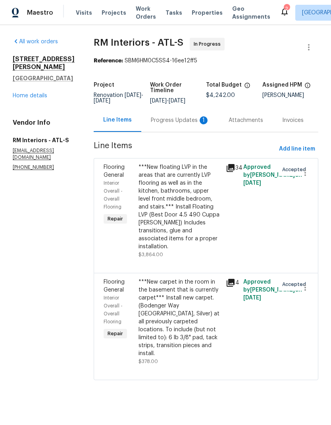
click at [178, 119] on div "Progress Updates 1" at bounding box center [180, 120] width 59 height 8
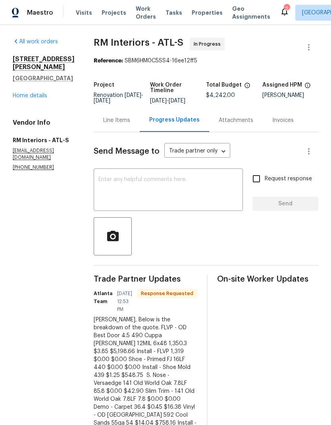
click at [117, 121] on div "Line Items" at bounding box center [116, 120] width 27 height 8
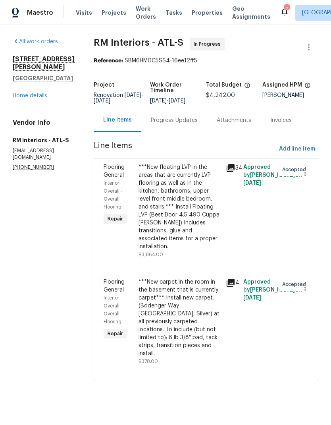
click at [45, 93] on link "Home details" at bounding box center [30, 96] width 35 height 6
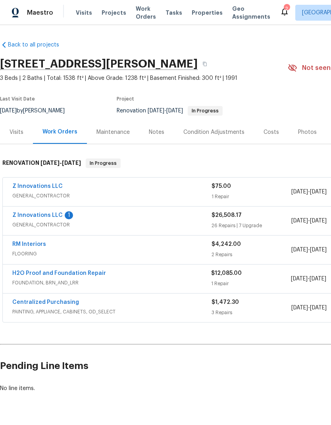
click at [45, 216] on link "Z Innovations LLC" at bounding box center [37, 215] width 50 height 6
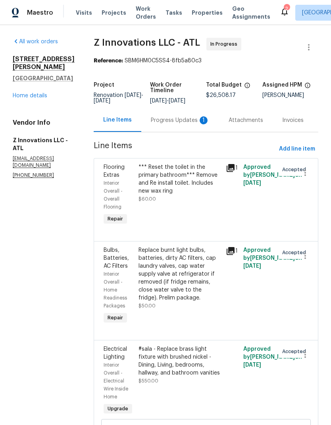
click at [180, 121] on div "Progress Updates 1" at bounding box center [180, 120] width 59 height 8
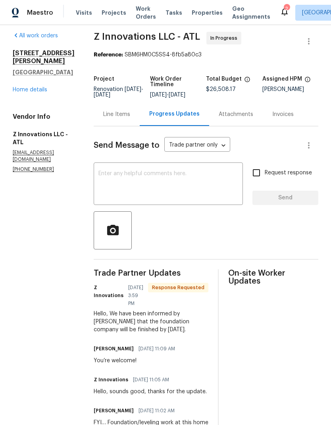
scroll to position [7, 0]
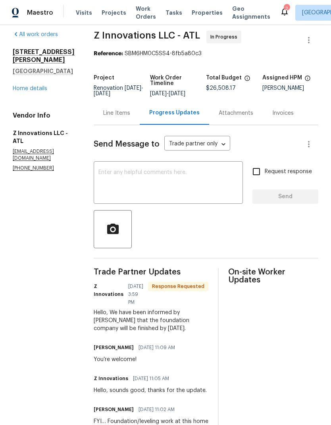
click at [160, 173] on textarea at bounding box center [168, 183] width 140 height 28
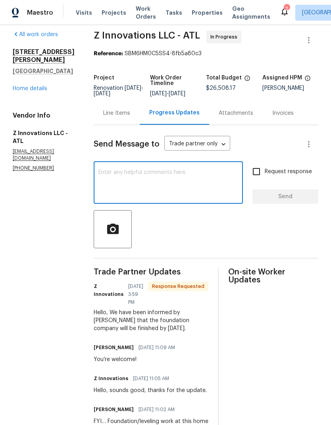
click at [121, 111] on div "Line Items" at bounding box center [116, 113] width 27 height 8
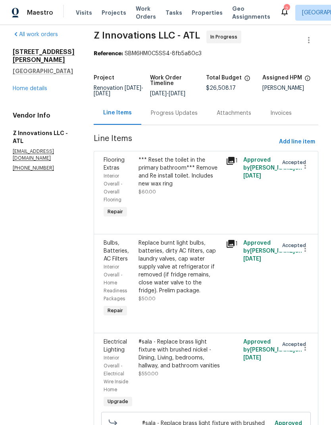
click at [44, 86] on link "Home details" at bounding box center [30, 89] width 35 height 6
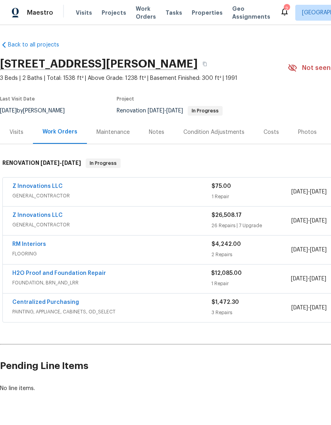
click at [95, 275] on link "H2O Proof and Foundation Repair" at bounding box center [59, 273] width 94 height 6
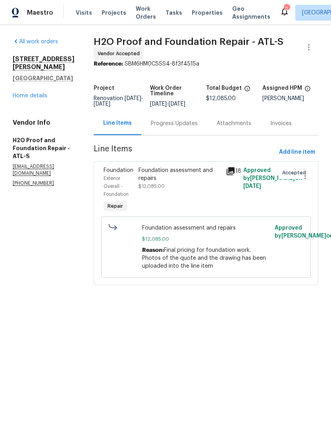
click at [175, 123] on div "Progress Updates" at bounding box center [174, 123] width 47 height 8
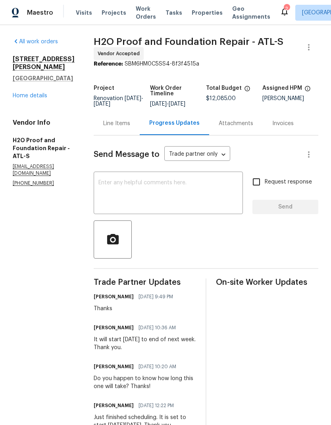
click at [46, 93] on link "Home details" at bounding box center [30, 96] width 35 height 6
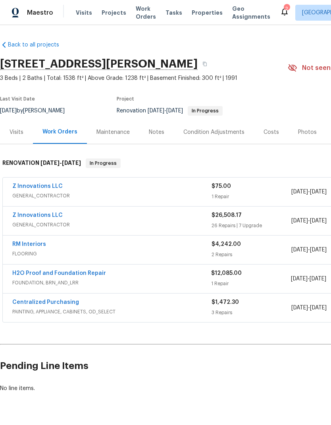
click at [46, 217] on link "Z Innovations LLC" at bounding box center [37, 215] width 50 height 6
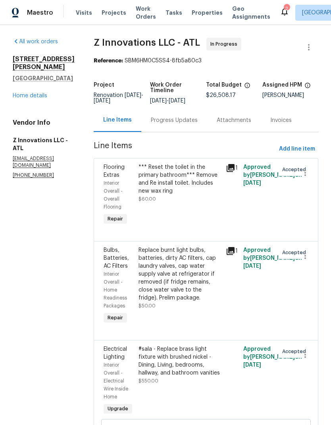
click at [185, 125] on div "Progress Updates" at bounding box center [174, 119] width 66 height 23
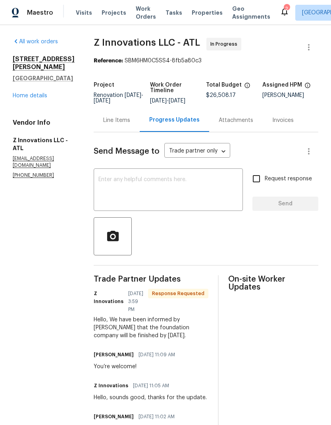
click at [169, 185] on textarea at bounding box center [168, 191] width 140 height 28
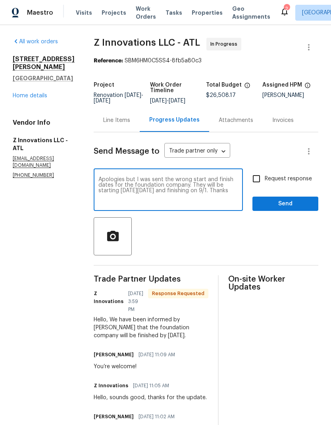
type textarea "Apologies but I was sent the wrong start and finish dates for the foundation co…"
click at [260, 175] on input "Request response" at bounding box center [256, 178] width 17 height 17
checkbox input "true"
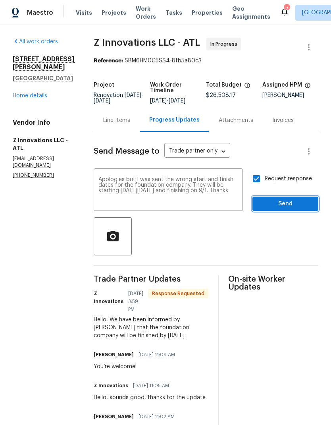
click at [289, 204] on span "Send" at bounding box center [285, 204] width 53 height 10
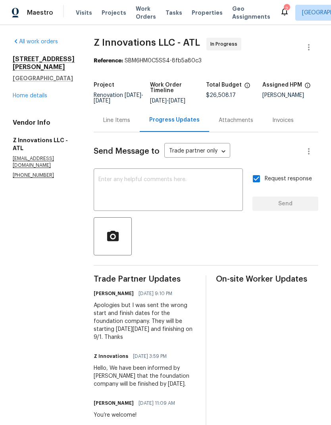
click at [33, 93] on link "Home details" at bounding box center [30, 96] width 35 height 6
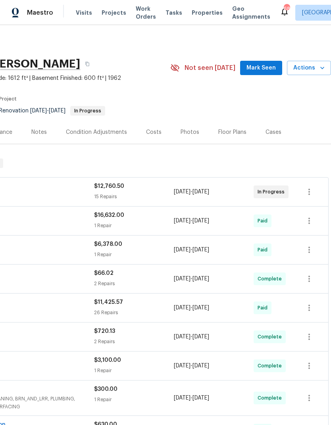
scroll to position [0, 117]
click at [310, 192] on icon "button" at bounding box center [309, 192] width 10 height 10
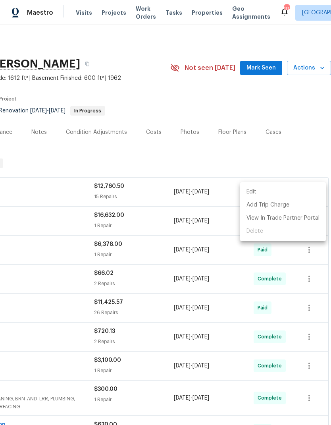
click at [256, 193] on li "Edit" at bounding box center [283, 191] width 86 height 13
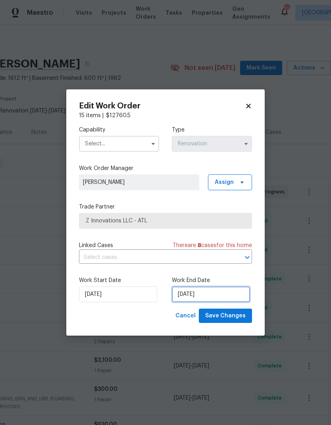
click at [227, 296] on input "[DATE]" at bounding box center [211, 294] width 78 height 16
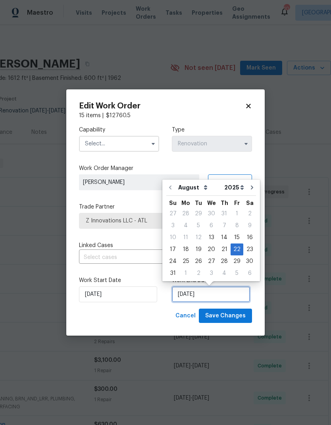
scroll to position [3, 0]
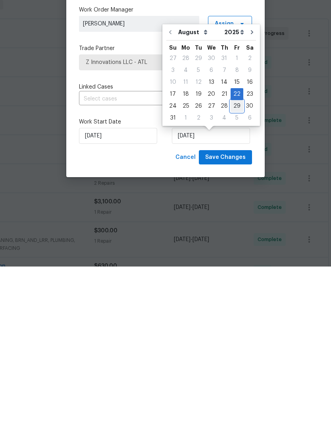
click at [238, 259] on div "29" at bounding box center [237, 264] width 13 height 11
type input "[DATE]"
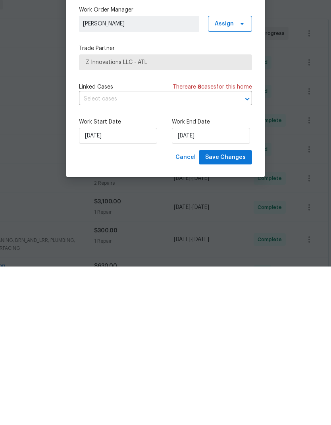
scroll to position [32, 0]
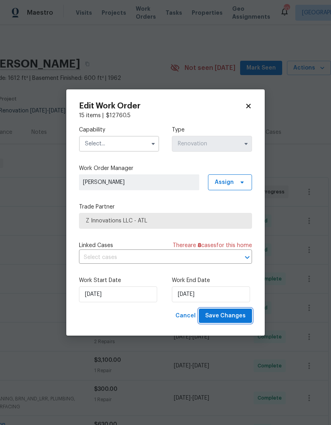
click at [244, 316] on span "Save Changes" at bounding box center [225, 316] width 40 height 10
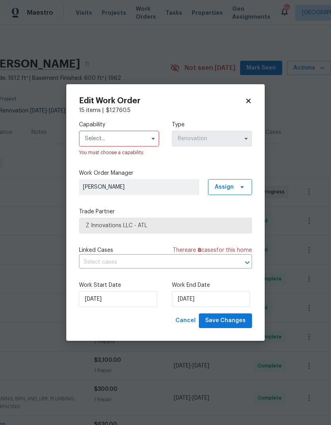
click at [129, 139] on input "text" at bounding box center [119, 139] width 80 height 16
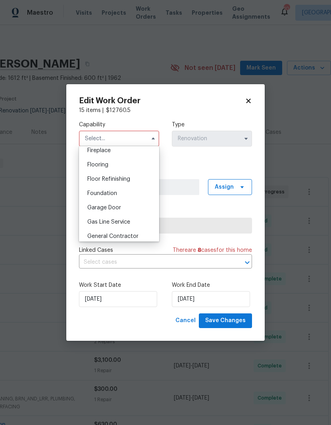
scroll to position [309, 0]
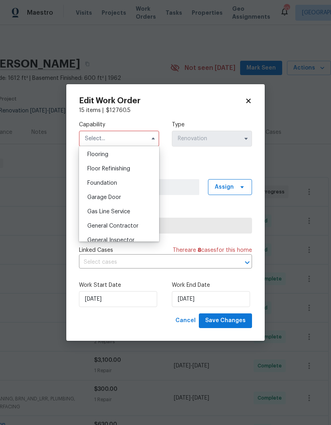
click at [133, 200] on div "Garage Door" at bounding box center [119, 197] width 76 height 14
type input "Garage Door"
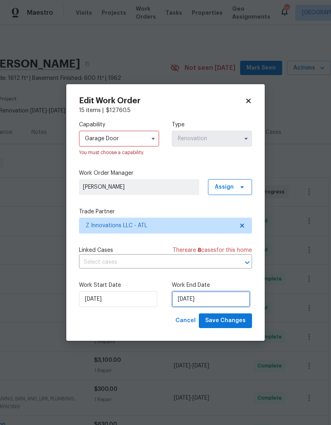
click at [222, 303] on input "[DATE]" at bounding box center [211, 299] width 78 height 16
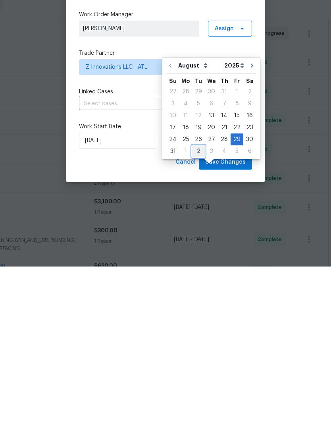
click at [192, 304] on div "2" at bounding box center [198, 309] width 13 height 11
type input "[DATE]"
select select "8"
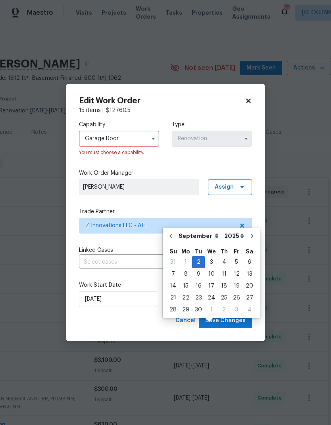
click at [111, 138] on input "Garage Door" at bounding box center [119, 139] width 80 height 16
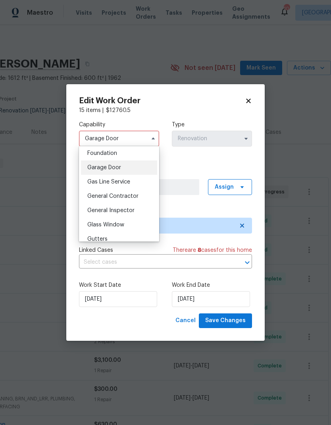
scroll to position [340, 0]
click at [121, 190] on div "General Contractor" at bounding box center [119, 195] width 76 height 14
type input "General Contractor"
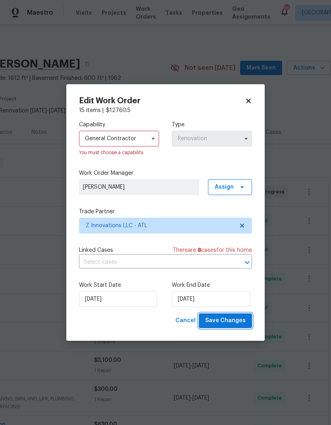
click at [224, 317] on span "Save Changes" at bounding box center [225, 321] width 40 height 10
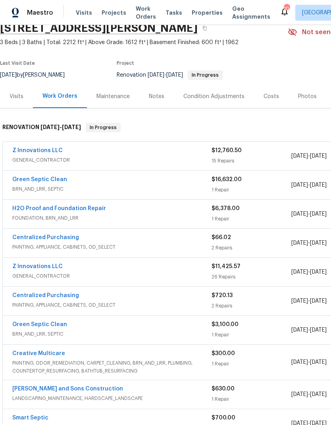
scroll to position [36, 0]
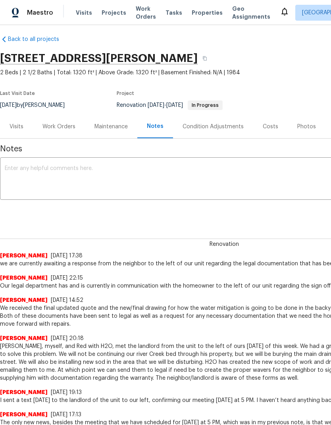
scroll to position [6, 0]
